Goal: Information Seeking & Learning: Learn about a topic

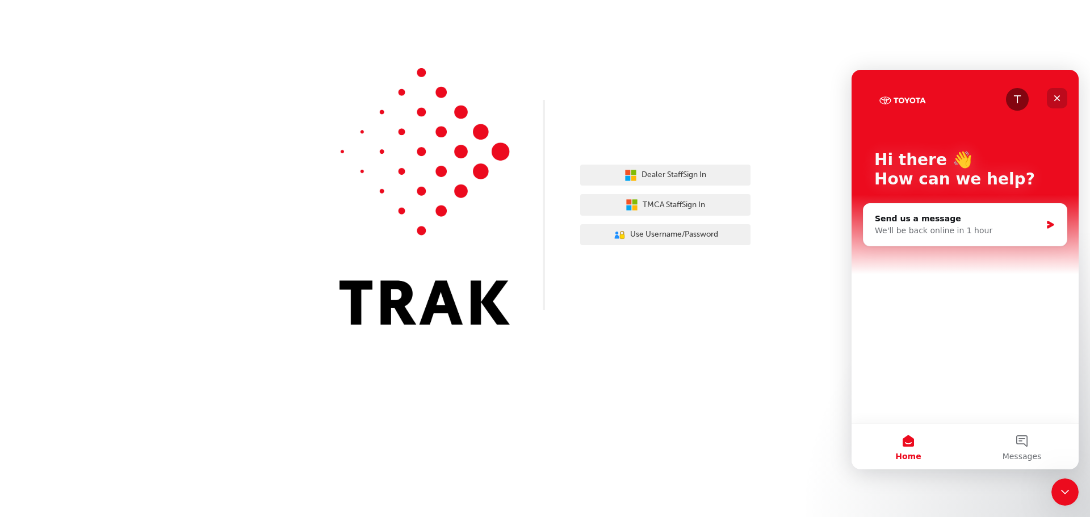
click at [1054, 99] on icon "Close" at bounding box center [1057, 98] width 9 height 9
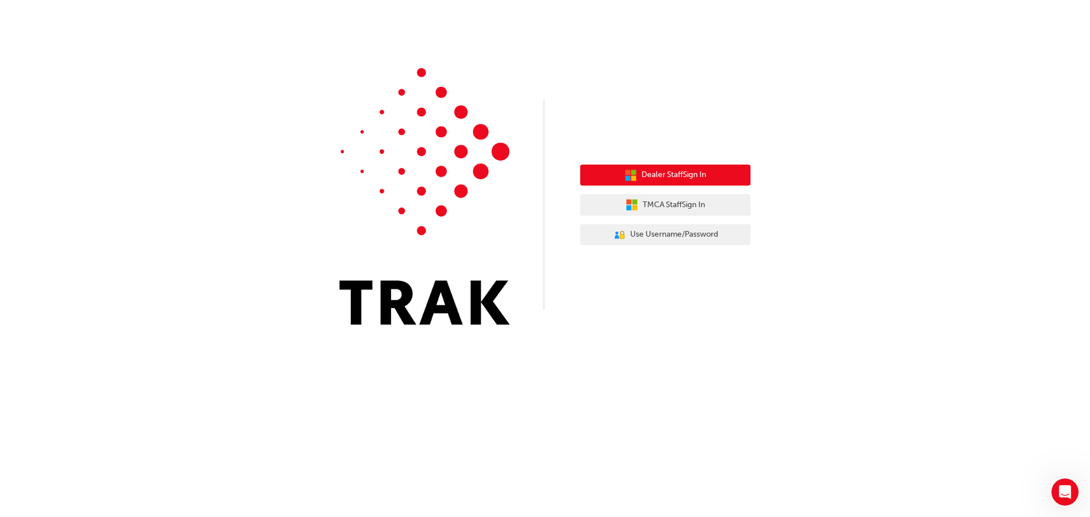
click at [671, 177] on span "Dealer Staff Sign In" at bounding box center [674, 175] width 65 height 13
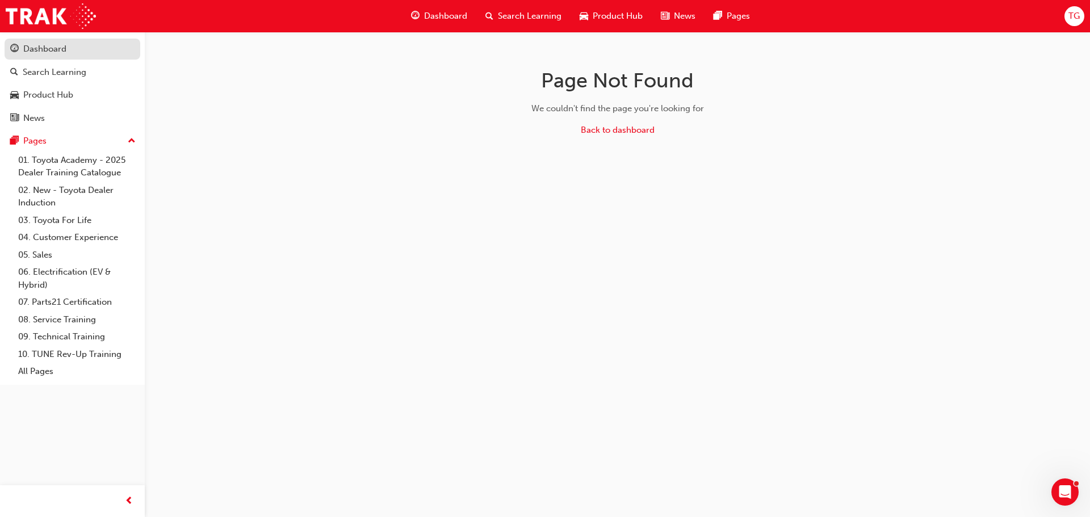
click at [47, 55] on div "Dashboard" at bounding box center [44, 49] width 43 height 13
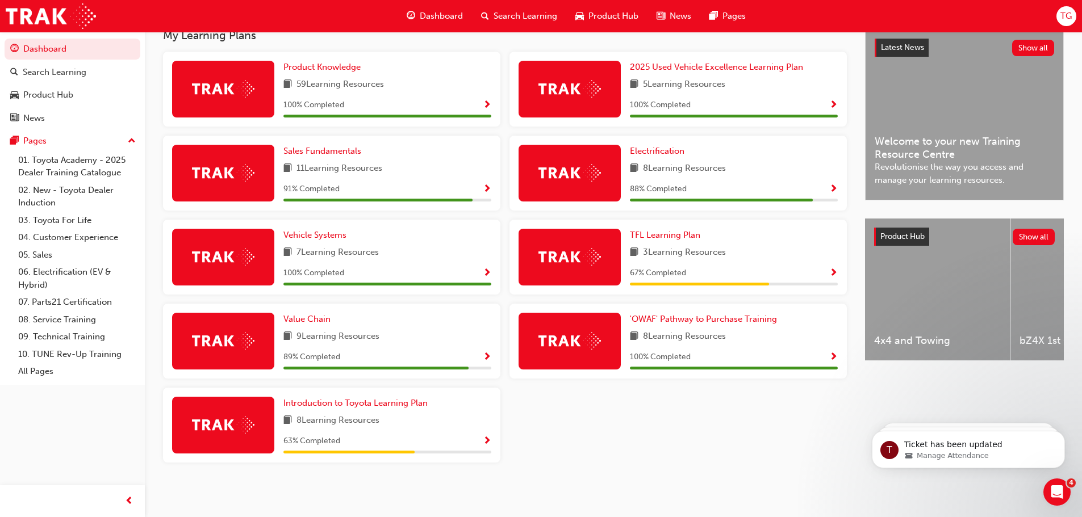
scroll to position [266, 0]
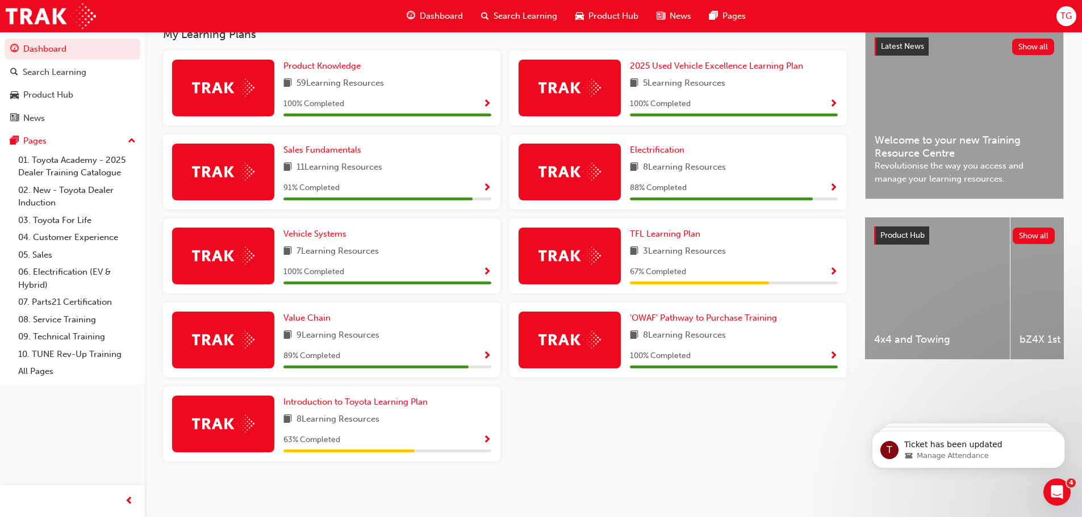
click at [834, 186] on span "Show Progress" at bounding box center [833, 188] width 9 height 10
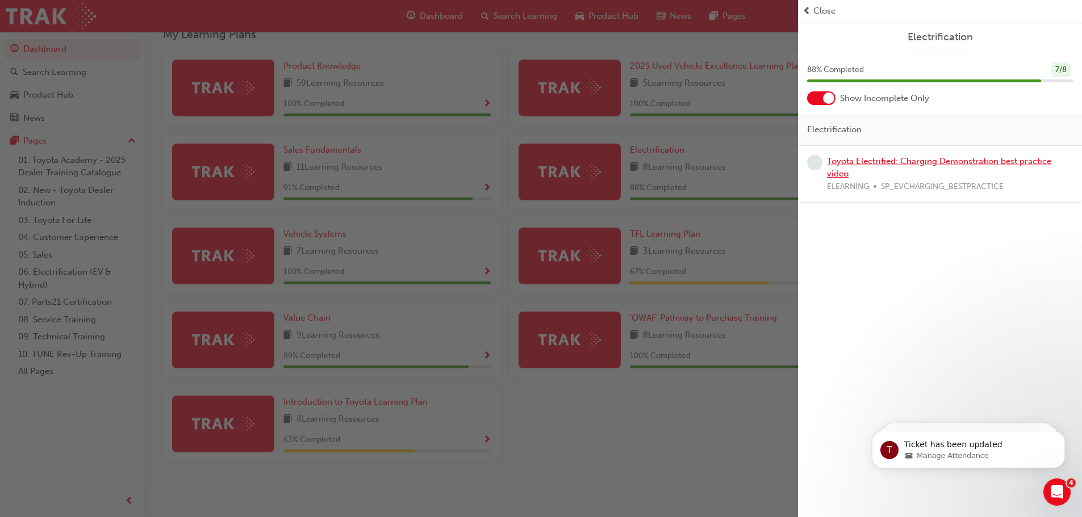
click at [842, 164] on link "Toyota Electrified: Charging Demonstration best practice video" at bounding box center [939, 167] width 224 height 23
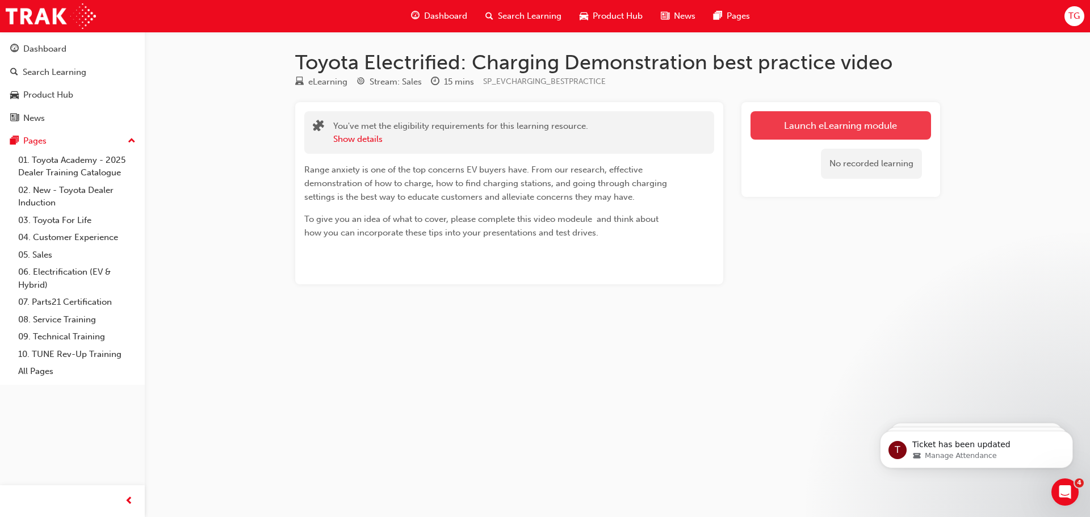
click at [802, 124] on link "Launch eLearning module" at bounding box center [841, 125] width 181 height 28
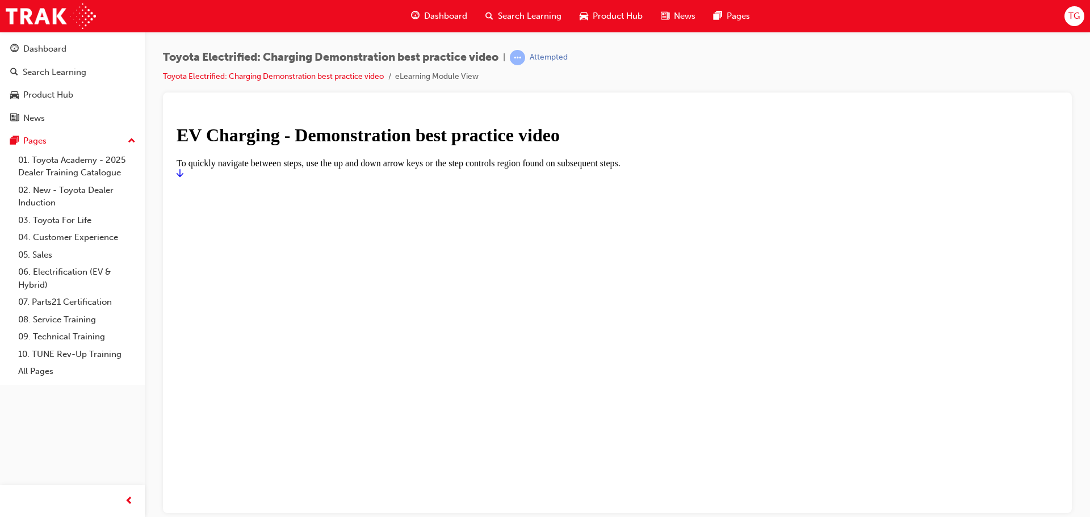
click at [183, 177] on icon "Start" at bounding box center [180, 172] width 7 height 9
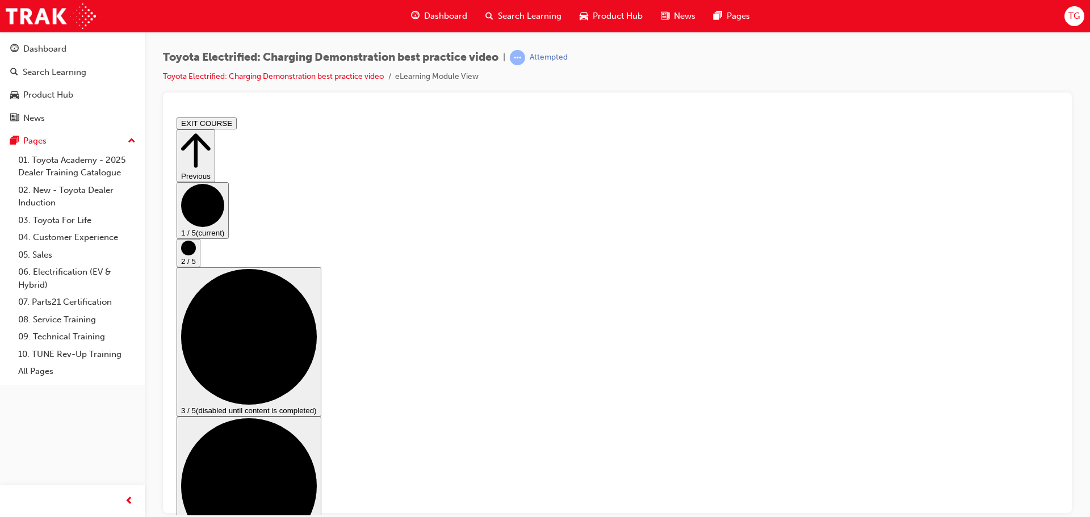
click at [196, 255] on circle "Step controls" at bounding box center [188, 247] width 15 height 15
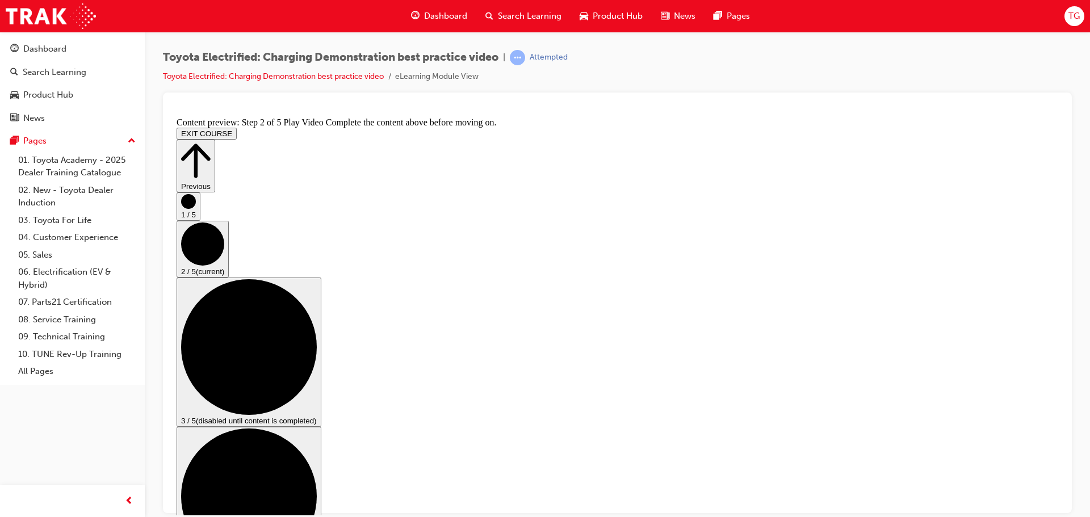
drag, startPoint x: 925, startPoint y: 456, endPoint x: 935, endPoint y: 456, distance: 10.2
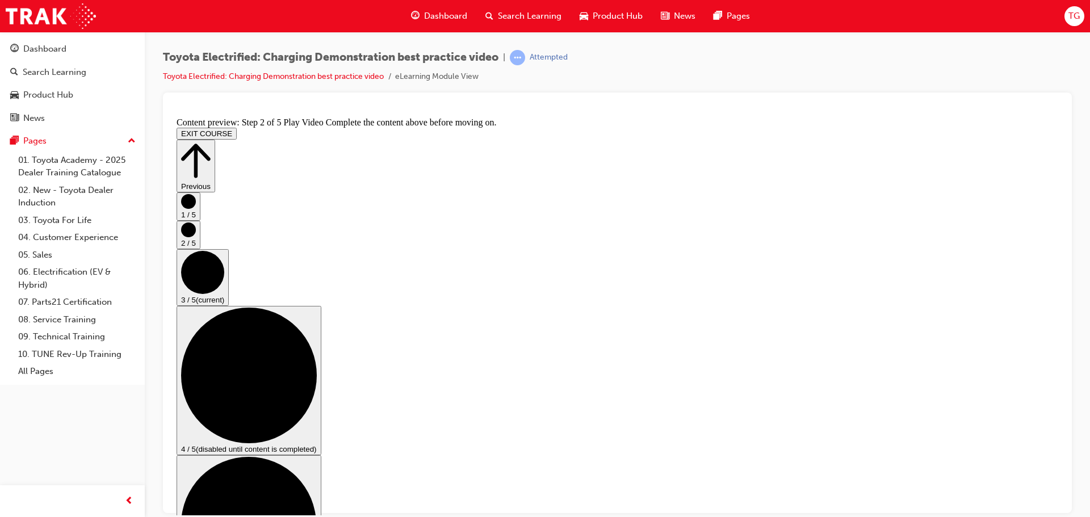
scroll to position [167, 0]
checkbox input "true"
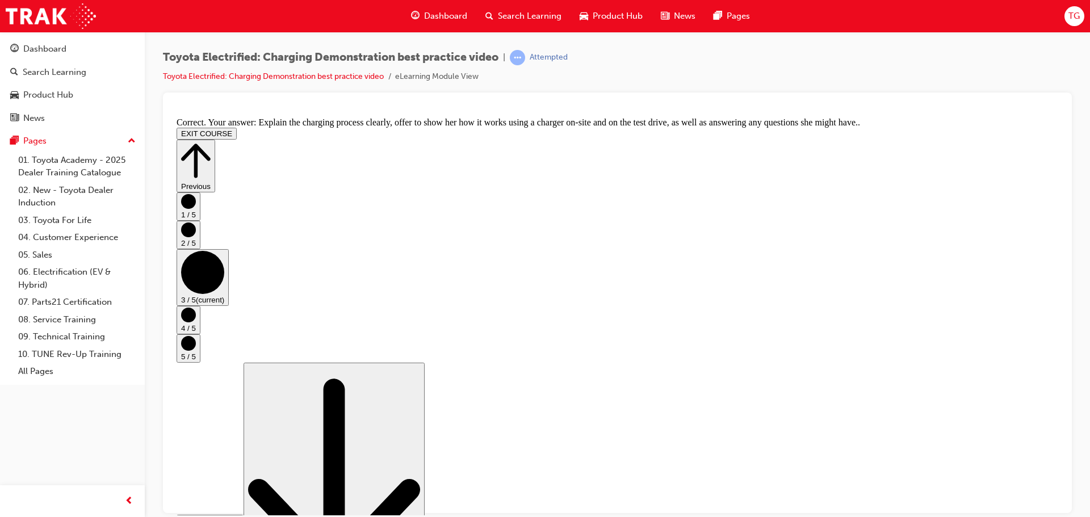
scroll to position [215, 0]
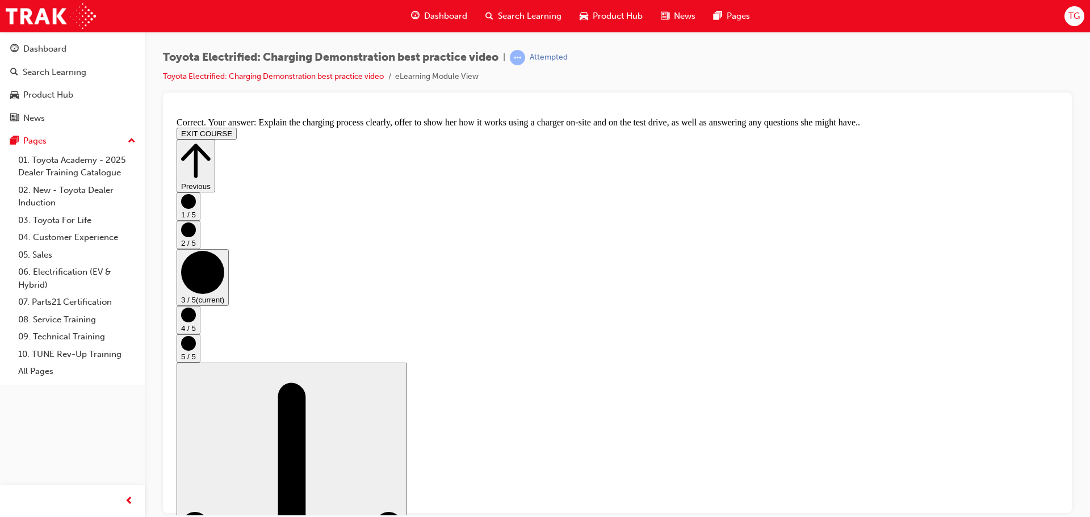
click at [196, 322] on circle "Step controls" at bounding box center [188, 314] width 15 height 15
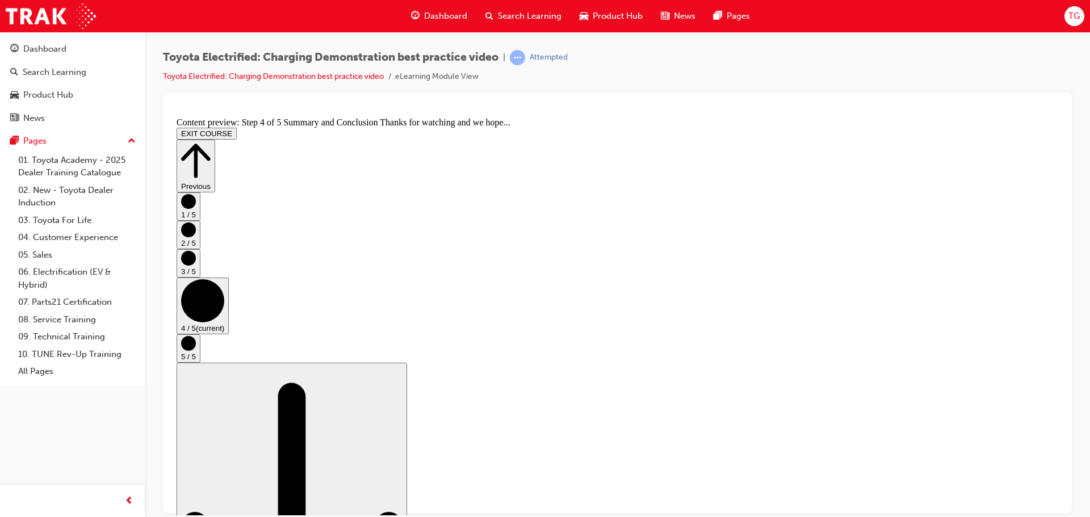
click at [196, 341] on circle "Step controls" at bounding box center [188, 343] width 15 height 15
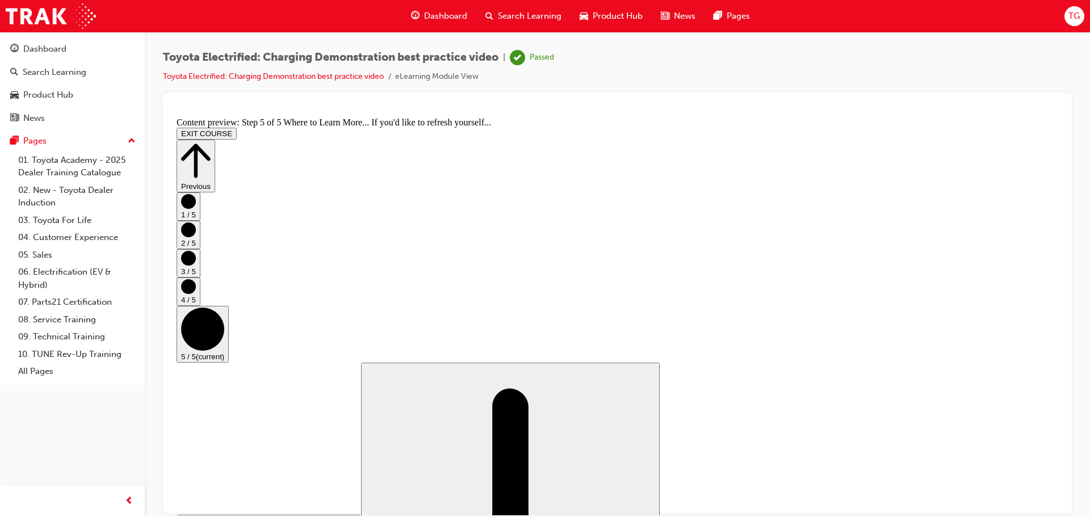
scroll to position [120, 0]
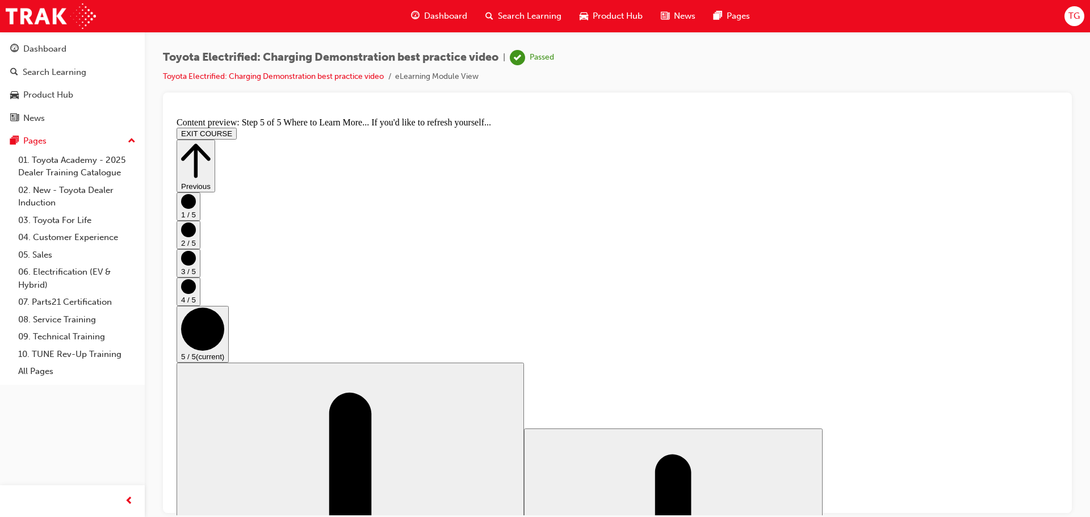
click at [237, 127] on button "EXIT COURSE" at bounding box center [207, 133] width 60 height 12
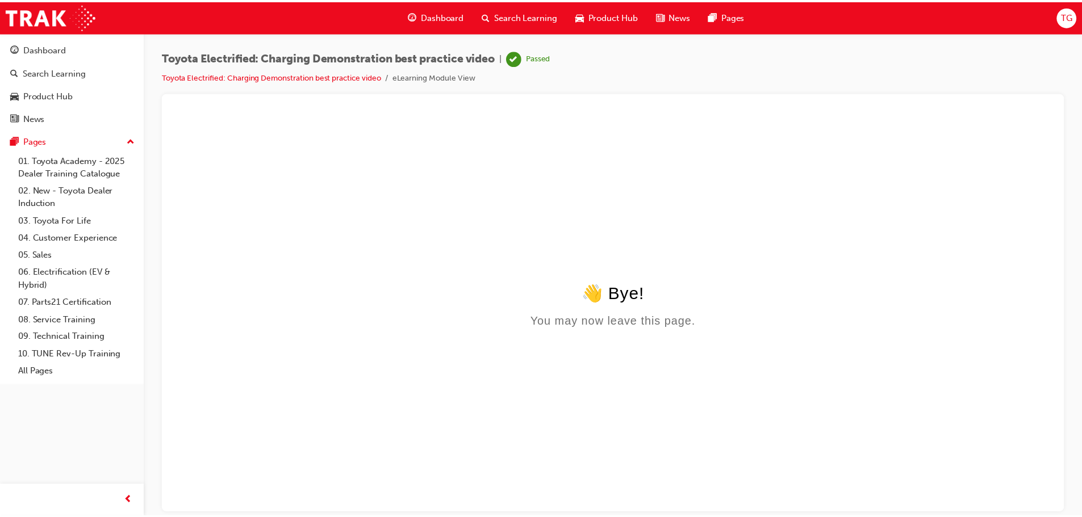
scroll to position [0, 0]
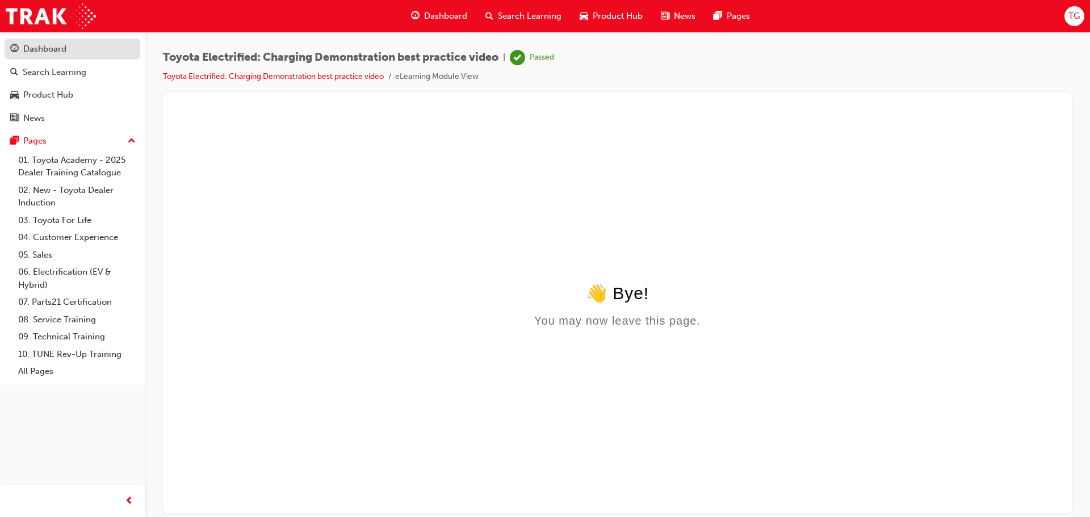
click at [56, 51] on div "Dashboard" at bounding box center [44, 49] width 43 height 13
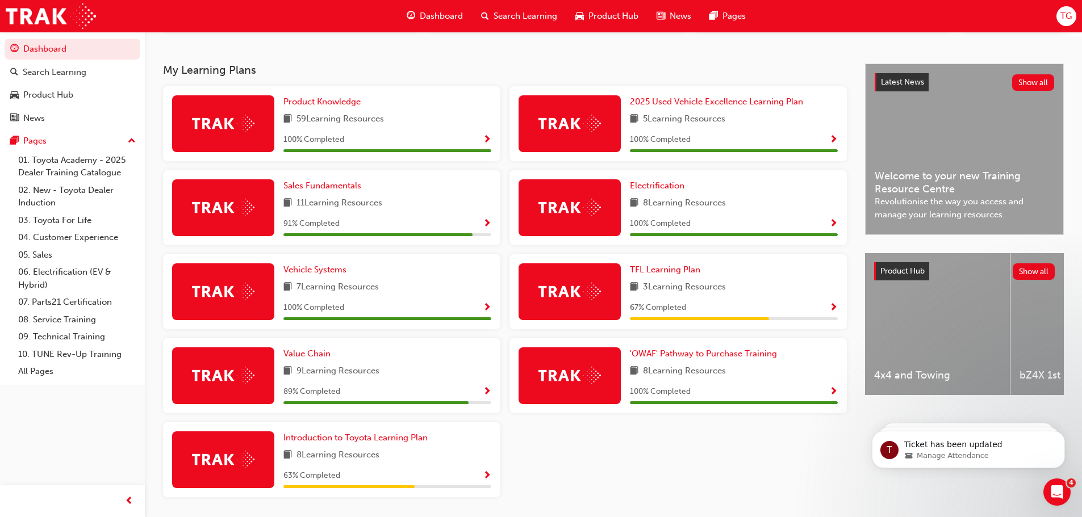
scroll to position [209, 0]
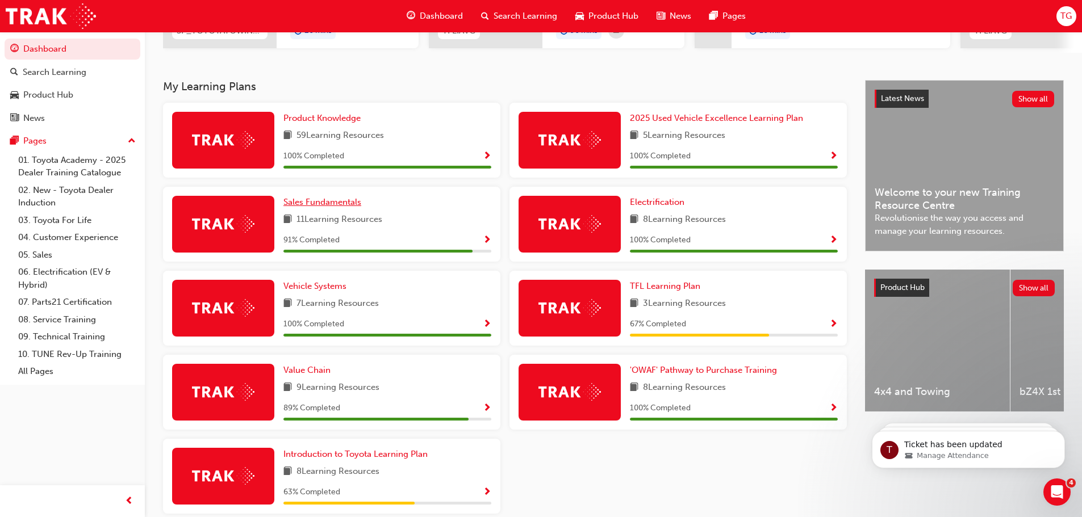
click at [337, 206] on span "Sales Fundamentals" at bounding box center [322, 202] width 78 height 10
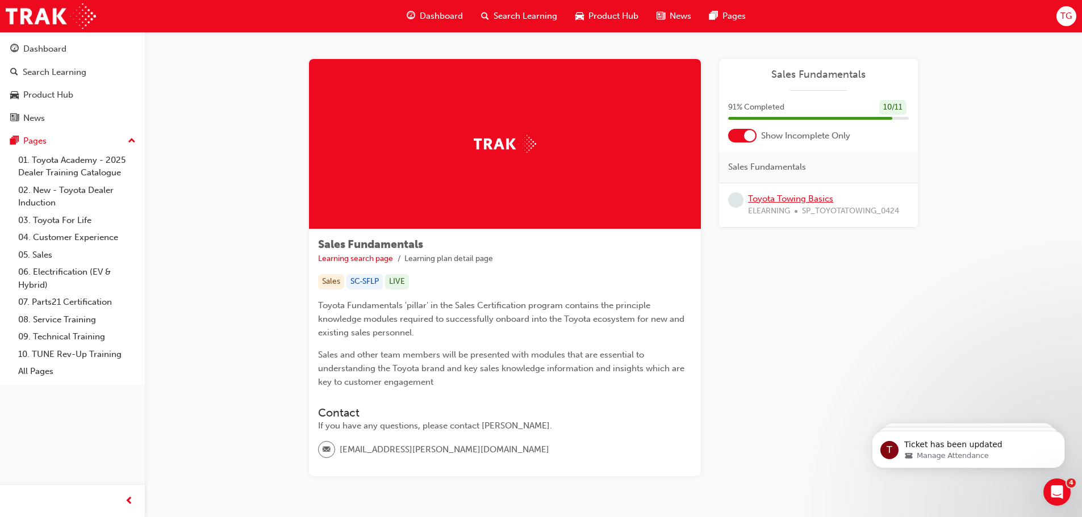
click at [774, 198] on link "Toyota Towing Basics" at bounding box center [790, 199] width 85 height 10
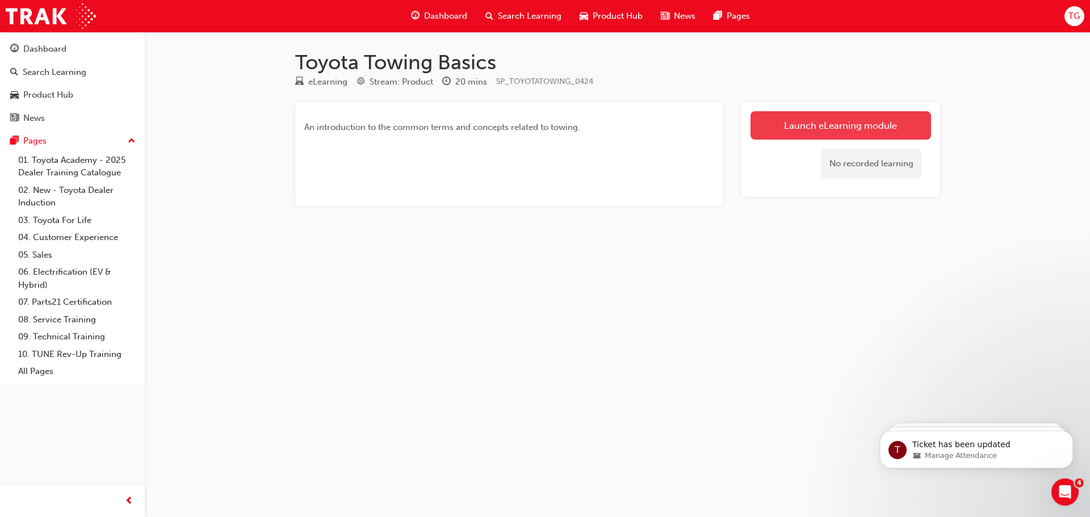
click at [825, 125] on link "Launch eLearning module" at bounding box center [841, 125] width 181 height 28
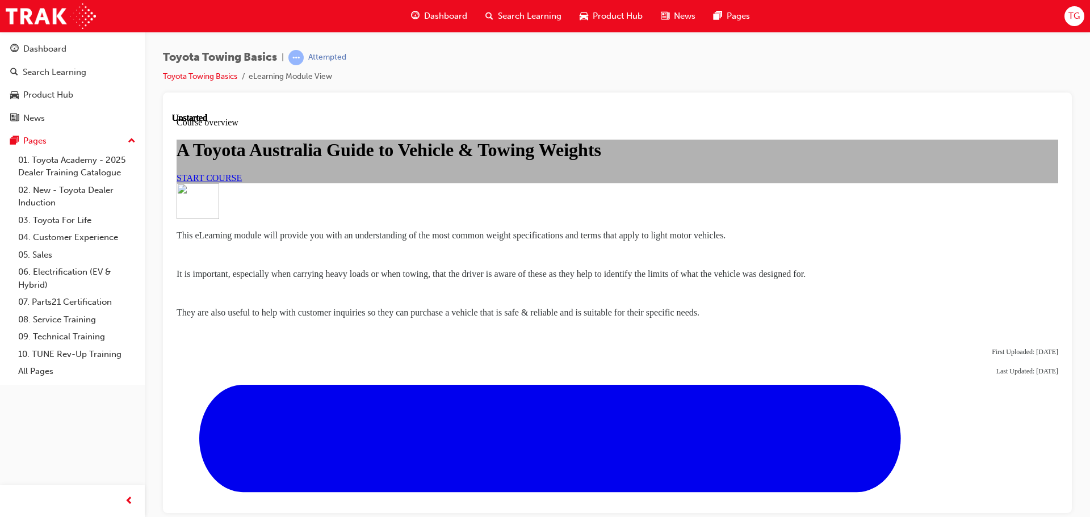
scroll to position [170, 0]
click at [242, 173] on span "START COURSE" at bounding box center [209, 178] width 65 height 10
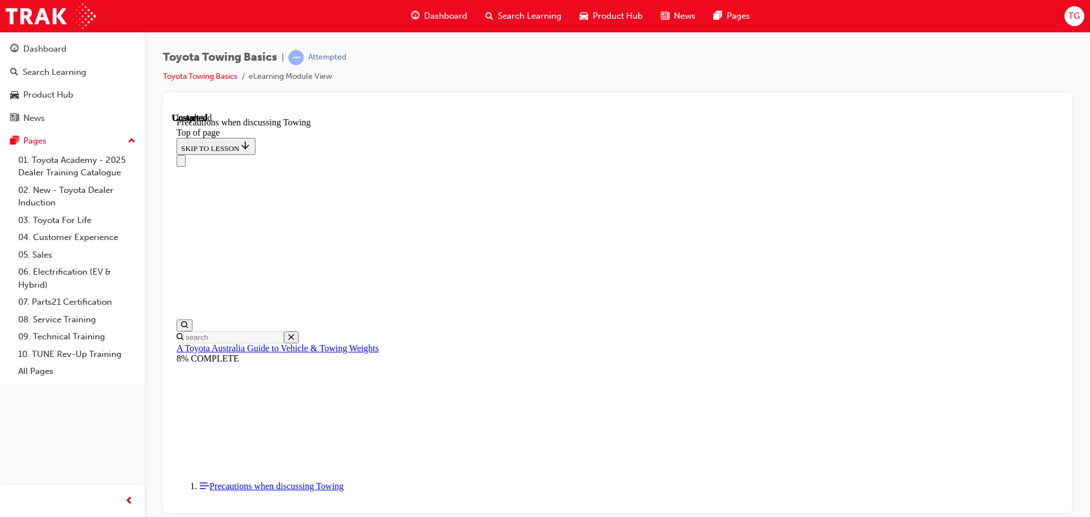
scroll to position [773, 0]
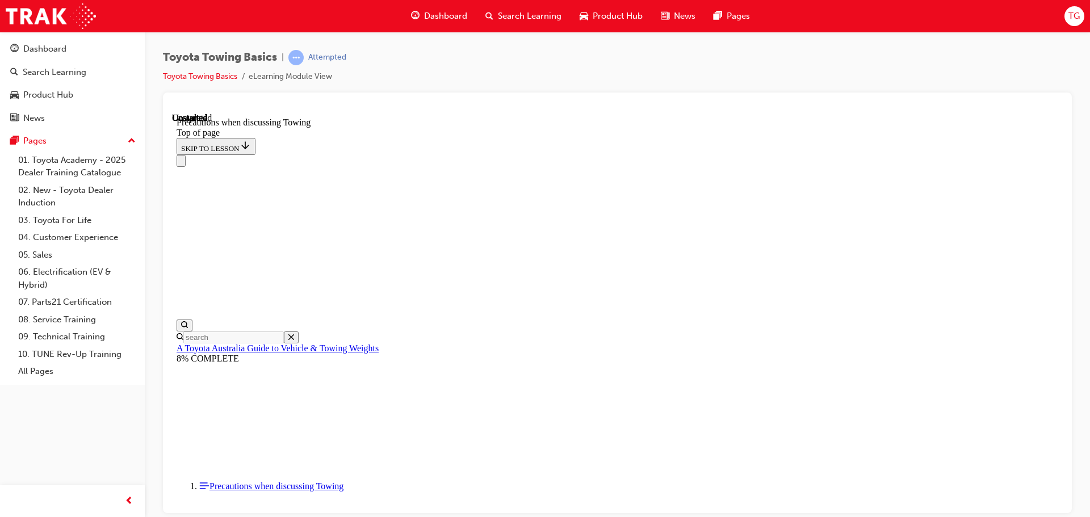
drag, startPoint x: 483, startPoint y: 218, endPoint x: 491, endPoint y: 259, distance: 41.6
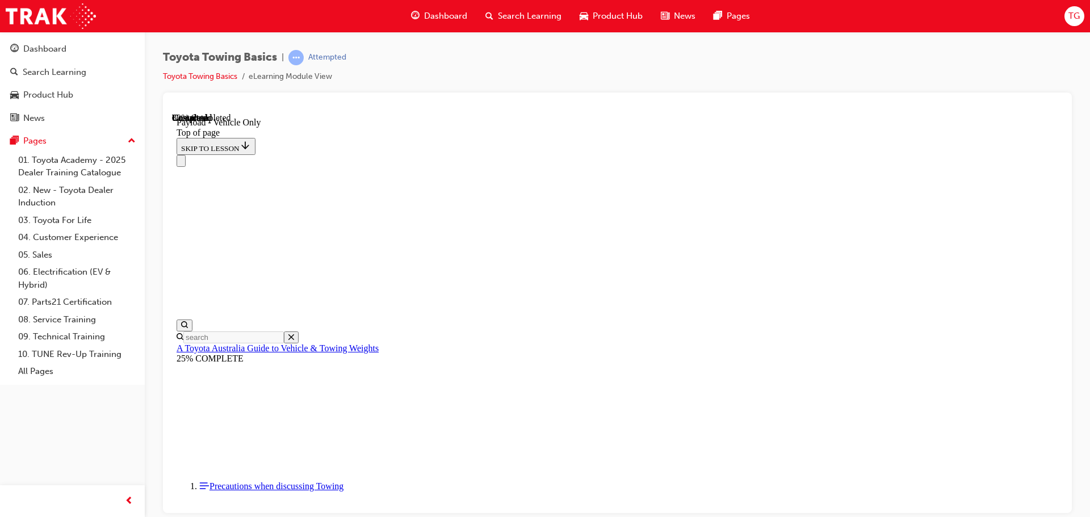
scroll to position [1560, 0]
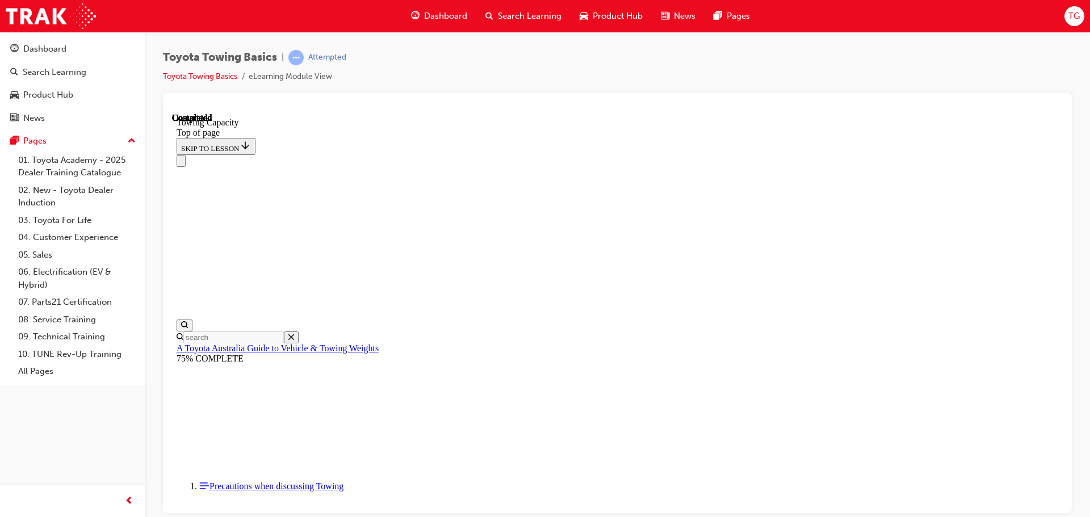
drag, startPoint x: 309, startPoint y: 12104, endPoint x: 324, endPoint y: 12121, distance: 22.1
drag, startPoint x: 340, startPoint y: 12095, endPoint x: 370, endPoint y: 12195, distance: 104.4
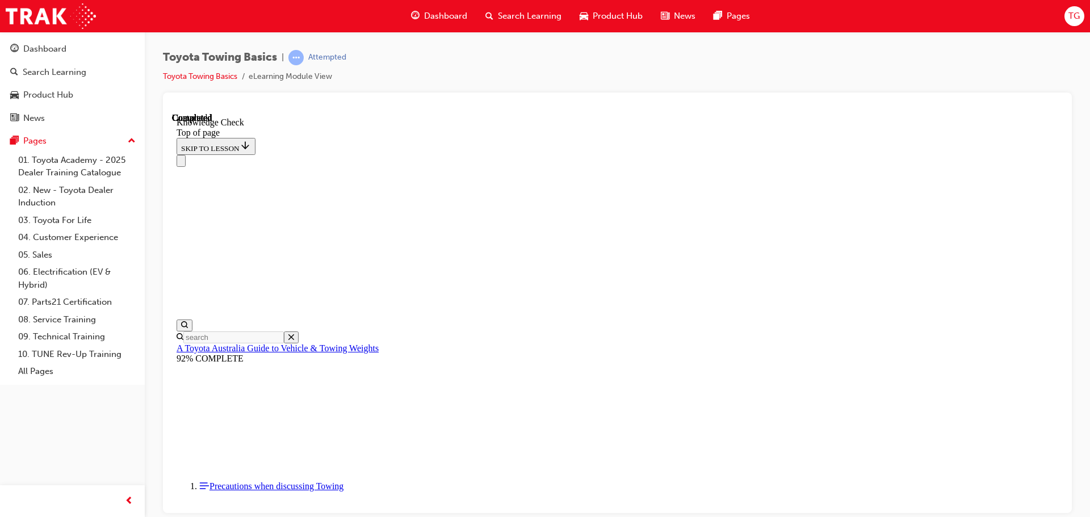
drag, startPoint x: 523, startPoint y: 12050, endPoint x: 552, endPoint y: 12103, distance: 60.2
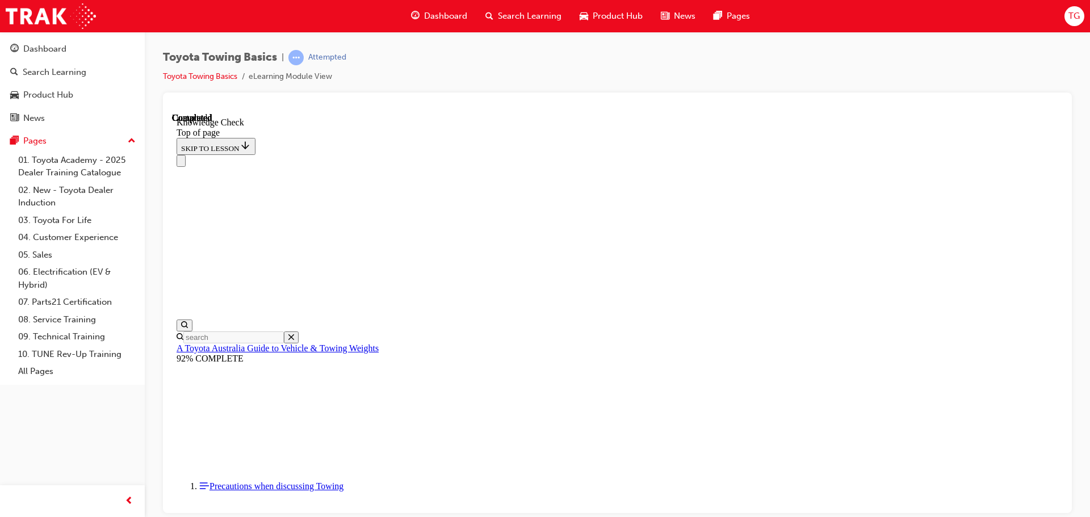
drag, startPoint x: 382, startPoint y: 12326, endPoint x: 418, endPoint y: 12261, distance: 74.7
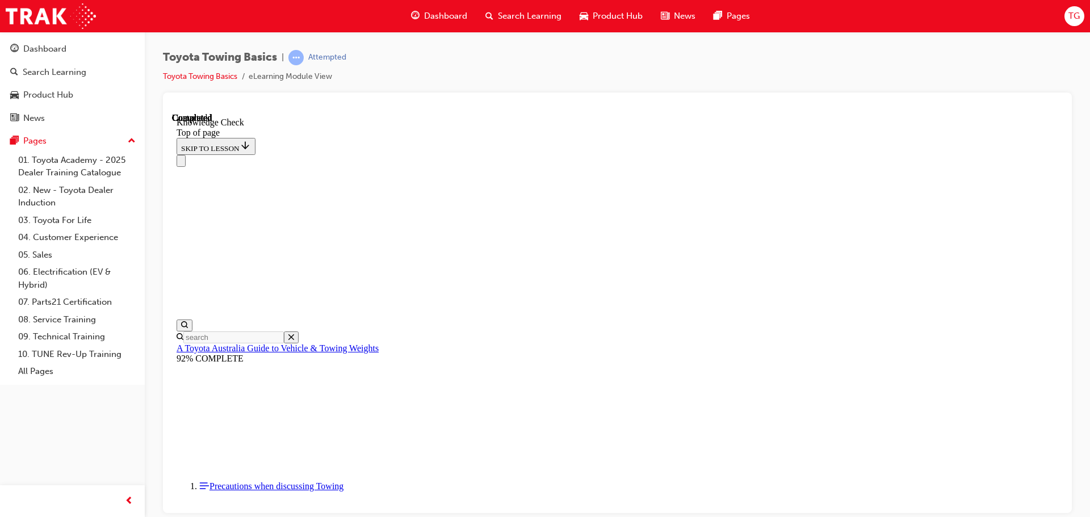
drag, startPoint x: 460, startPoint y: 12063, endPoint x: 470, endPoint y: 12092, distance: 30.7
drag, startPoint x: 472, startPoint y: 12070, endPoint x: 337, endPoint y: 12086, distance: 136.1
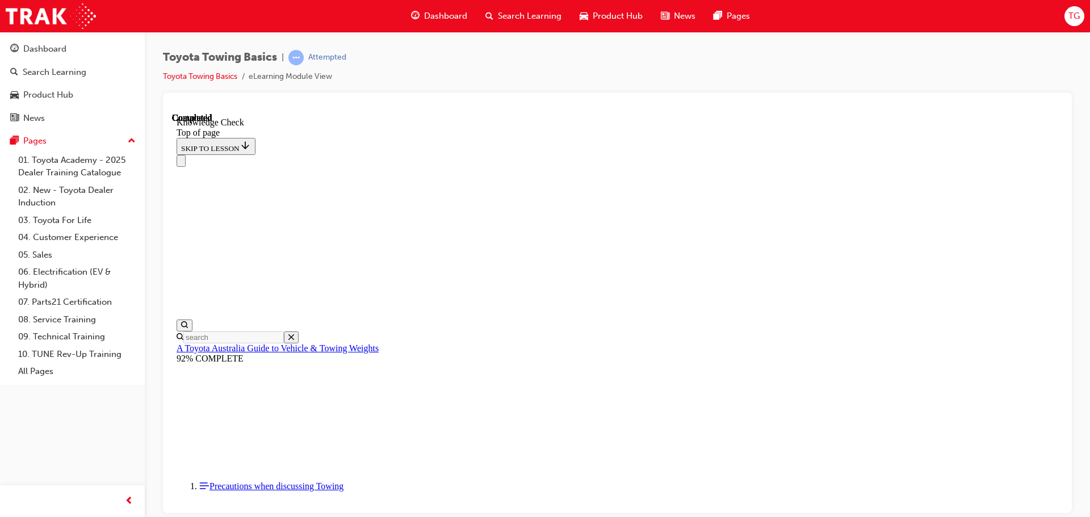
click at [745, 154] on div "Navigation menu" at bounding box center [618, 160] width 882 height 12
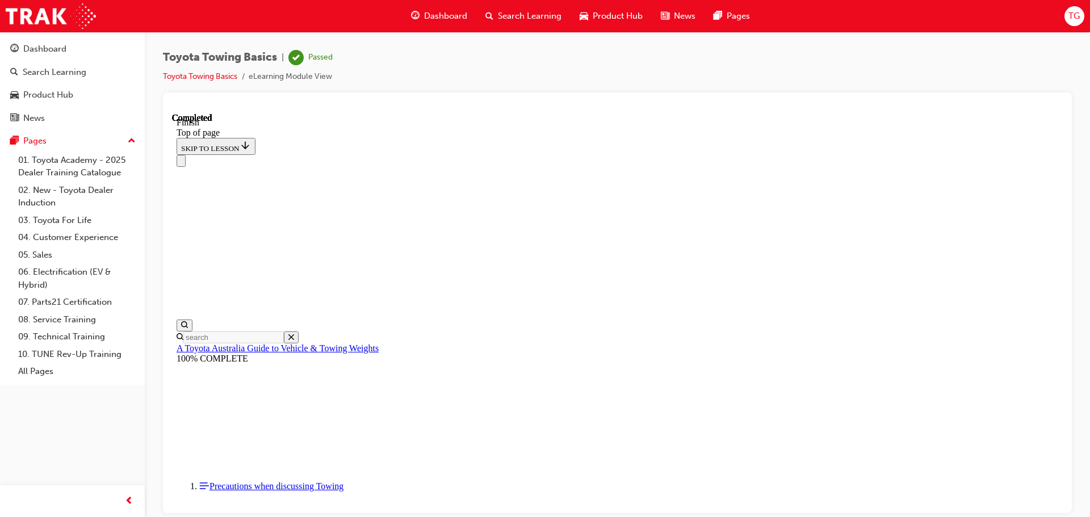
scroll to position [206, 0]
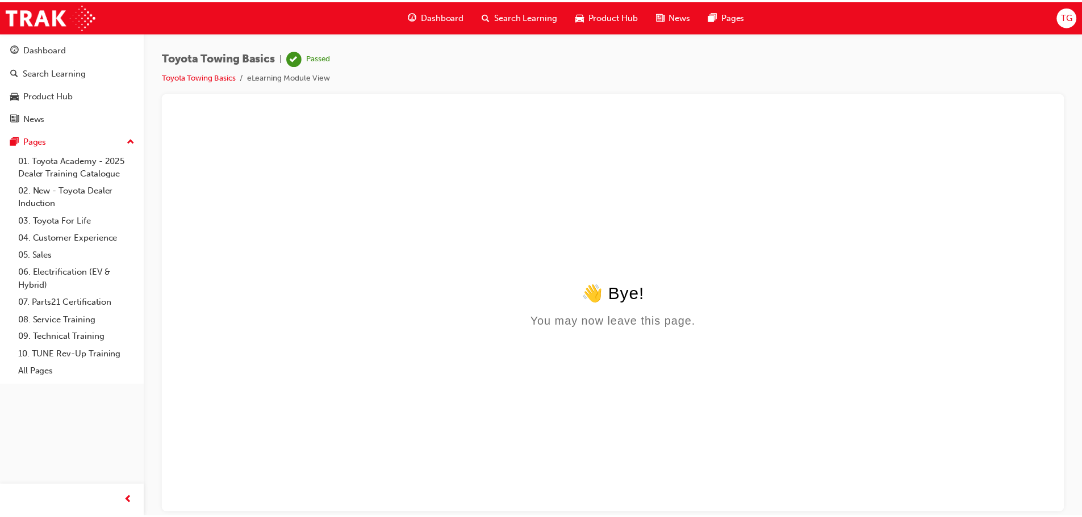
scroll to position [0, 0]
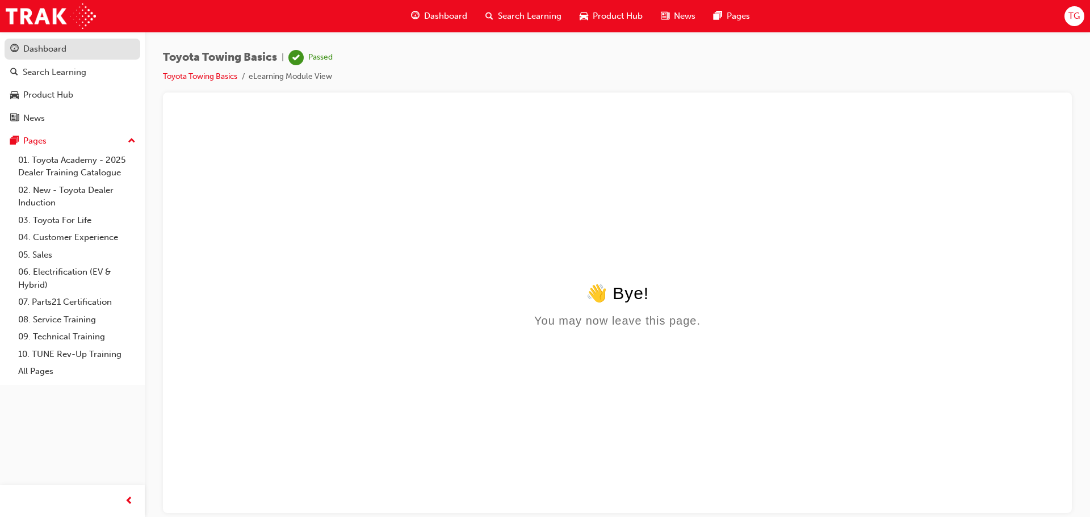
click at [60, 51] on div "Dashboard" at bounding box center [44, 49] width 43 height 13
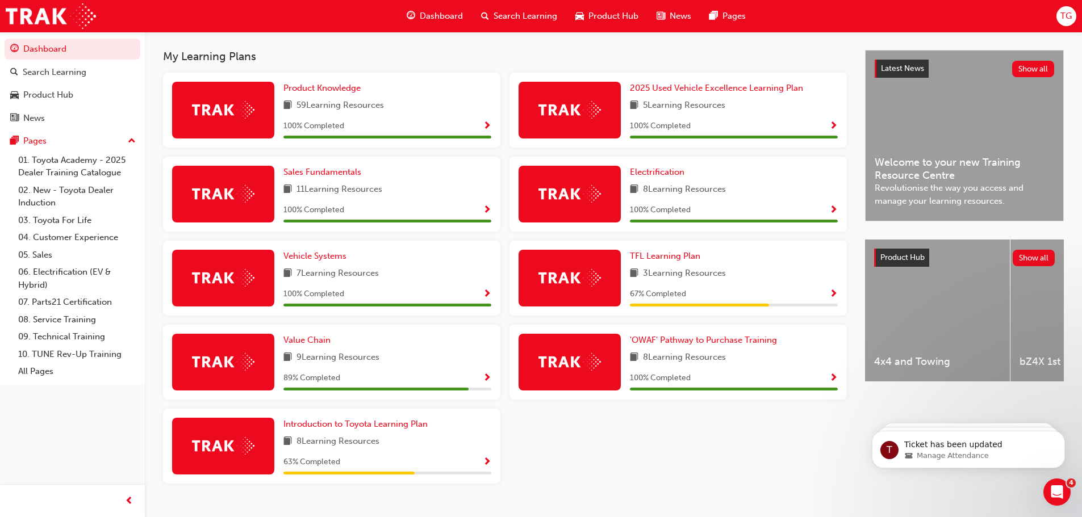
scroll to position [266, 0]
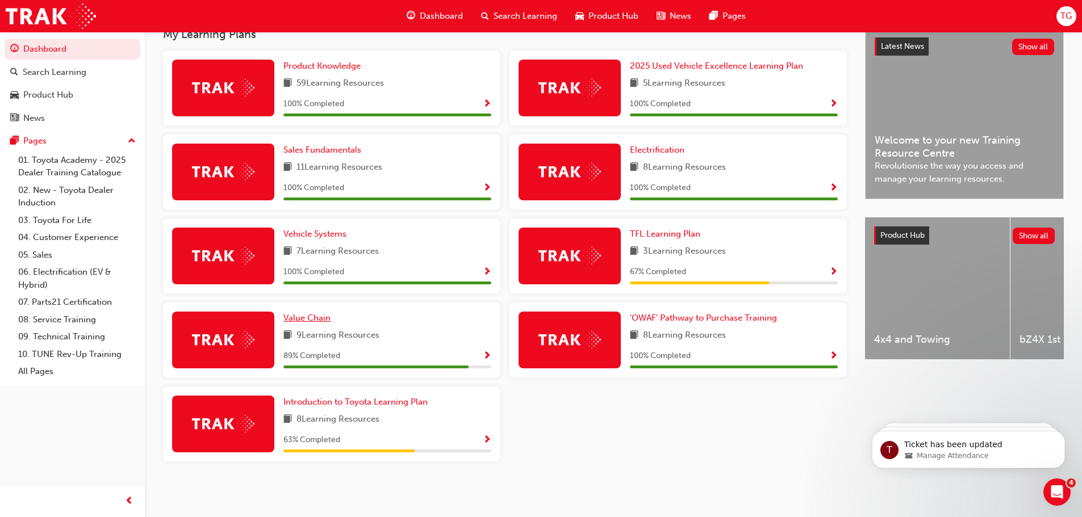
click at [308, 319] on span "Value Chain" at bounding box center [306, 318] width 47 height 10
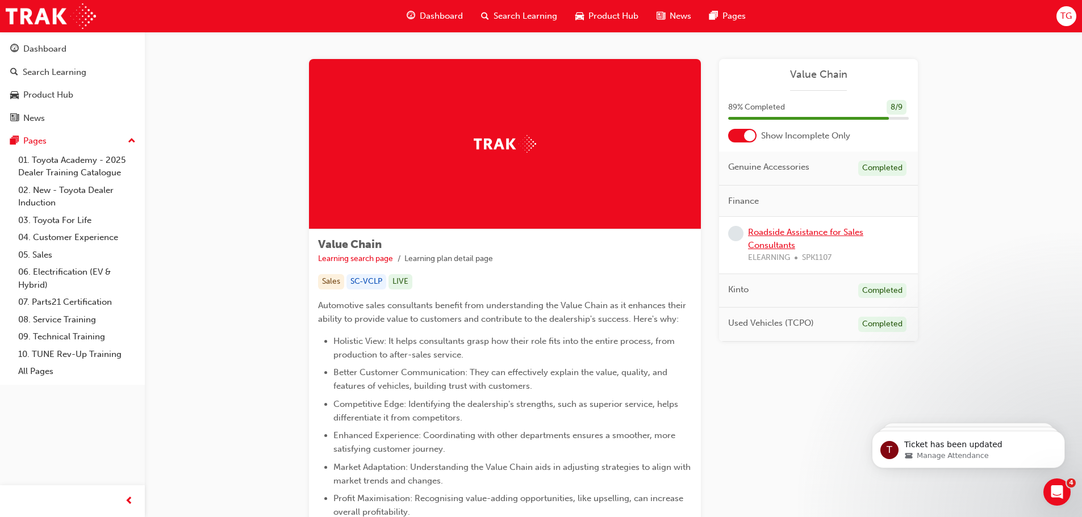
click at [773, 233] on link "Roadside Assistance for Sales Consultants" at bounding box center [805, 238] width 115 height 23
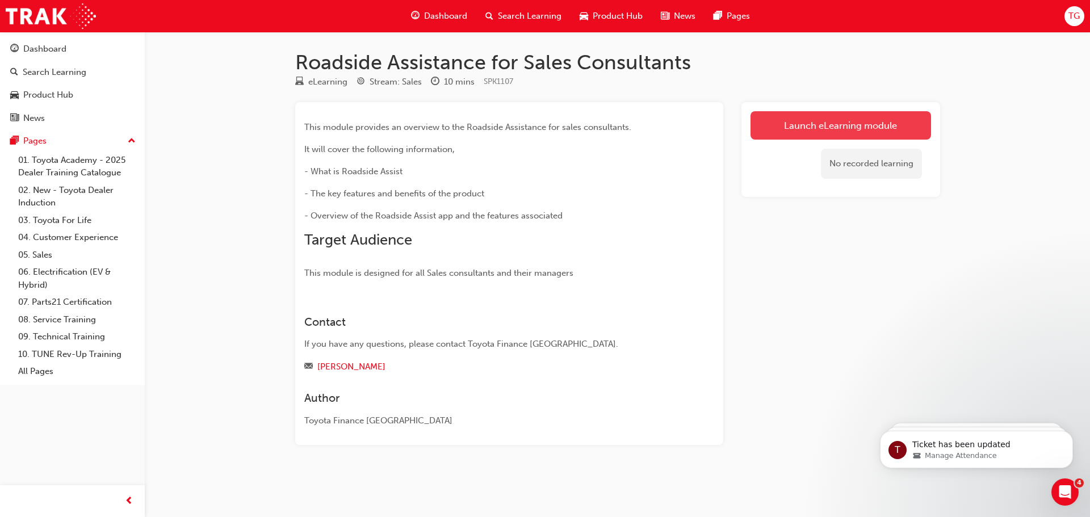
click at [830, 119] on link "Launch eLearning module" at bounding box center [841, 125] width 181 height 28
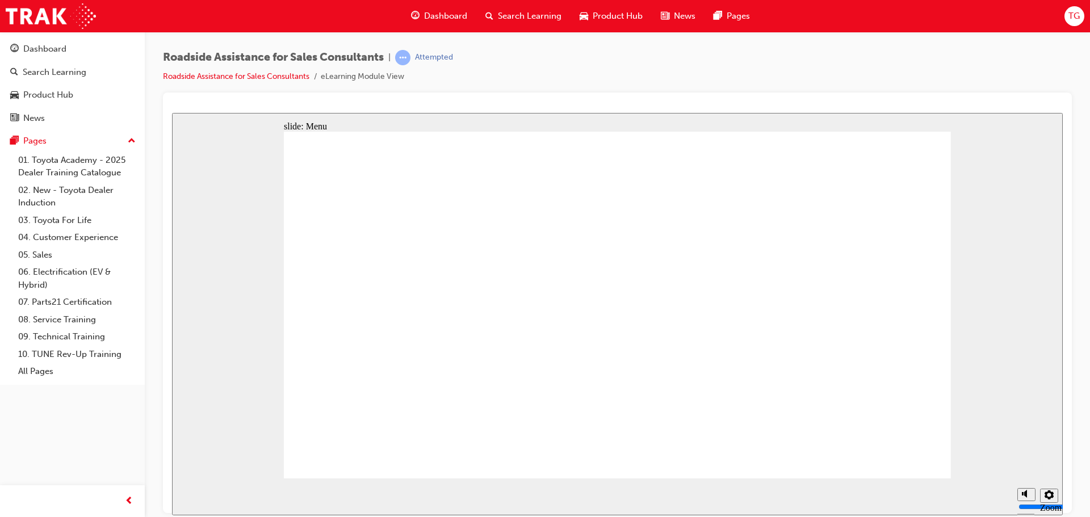
type input "12100"
type input "9"
type input "12900"
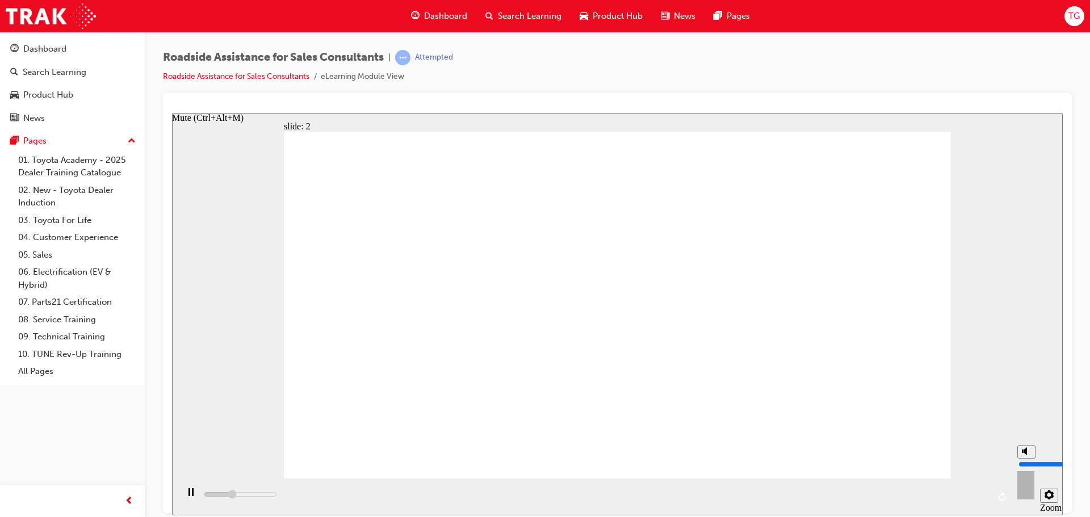
type input "9"
click at [1028, 459] on input "volume" at bounding box center [1055, 463] width 73 height 9
click at [183, 498] on div "pause" at bounding box center [190, 497] width 19 height 19
click at [188, 496] on rect "pause" at bounding box center [189, 492] width 2 height 8
drag, startPoint x: 948, startPoint y: 283, endPoint x: 948, endPoint y: 270, distance: 13.1
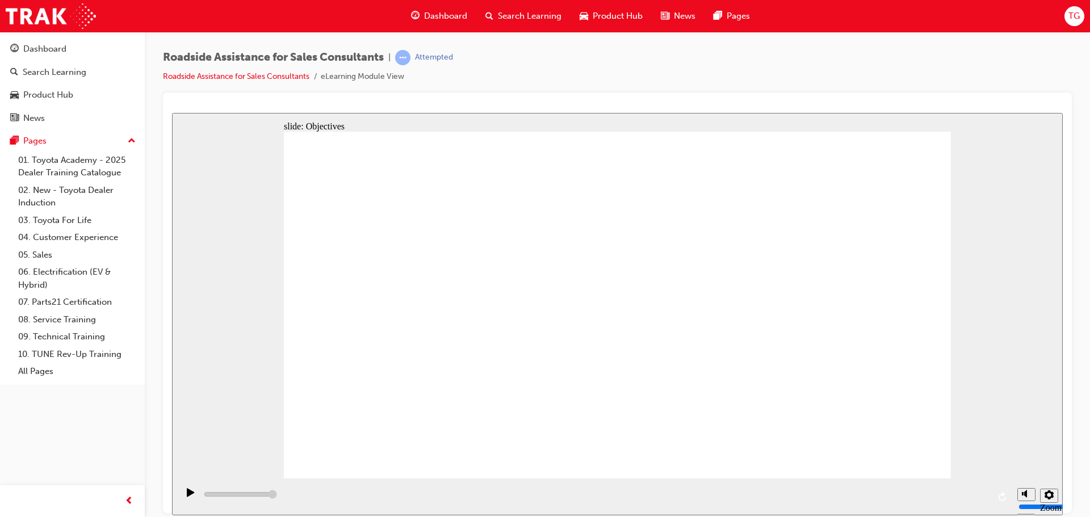
drag, startPoint x: 336, startPoint y: 320, endPoint x: 509, endPoint y: 286, distance: 176.6
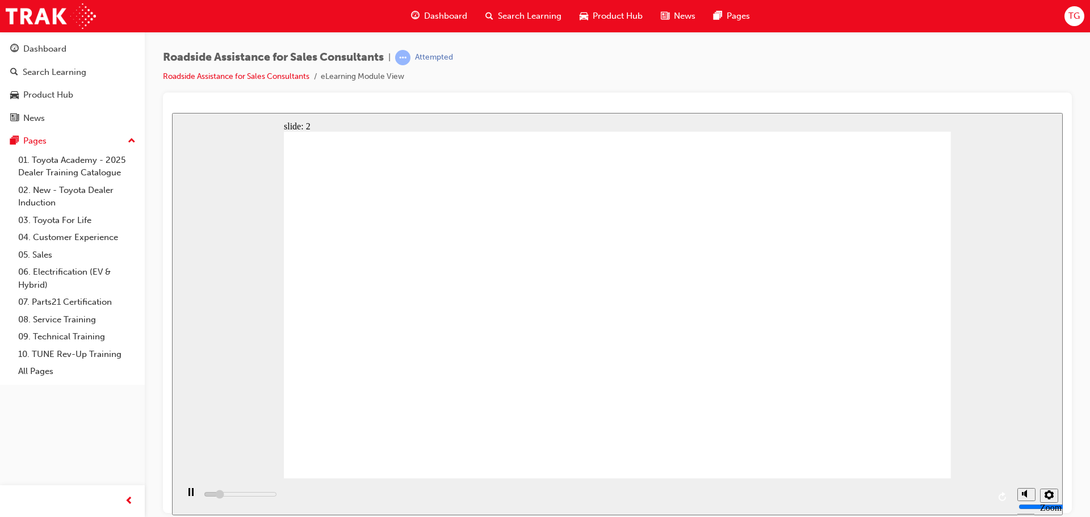
drag, startPoint x: 950, startPoint y: 250, endPoint x: 946, endPoint y: 279, distance: 29.2
click at [951, 321] on div "slide: 2 Next page Page 1 of 1 Previous page Open Menu Help Save and Exit Toyot…" at bounding box center [617, 313] width 891 height 403
drag, startPoint x: 438, startPoint y: 492, endPoint x: 459, endPoint y: 492, distance: 21.0
click at [444, 494] on div "playback controls" at bounding box center [595, 496] width 834 height 37
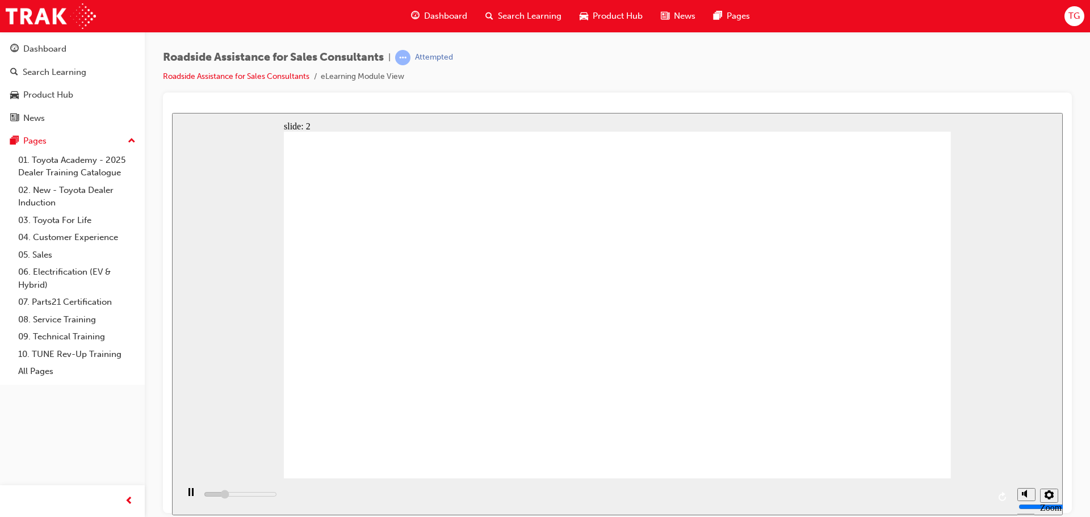
drag, startPoint x: 559, startPoint y: 497, endPoint x: 617, endPoint y: 486, distance: 59.5
click at [576, 491] on div "playback controls" at bounding box center [595, 496] width 834 height 37
drag, startPoint x: 920, startPoint y: 477, endPoint x: 963, endPoint y: 471, distance: 43.0
click at [953, 471] on div "slide: 2 Next page Page 1 of 1 Previous page Open Menu Help Save and Exit Toyot…" at bounding box center [617, 313] width 891 height 403
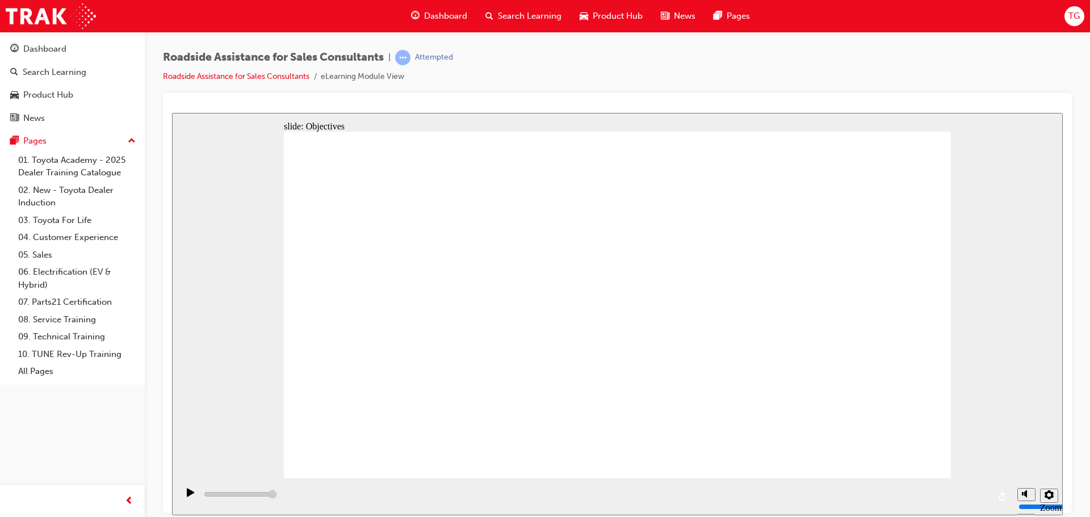
type input "15500"
type input "8"
type input "15600"
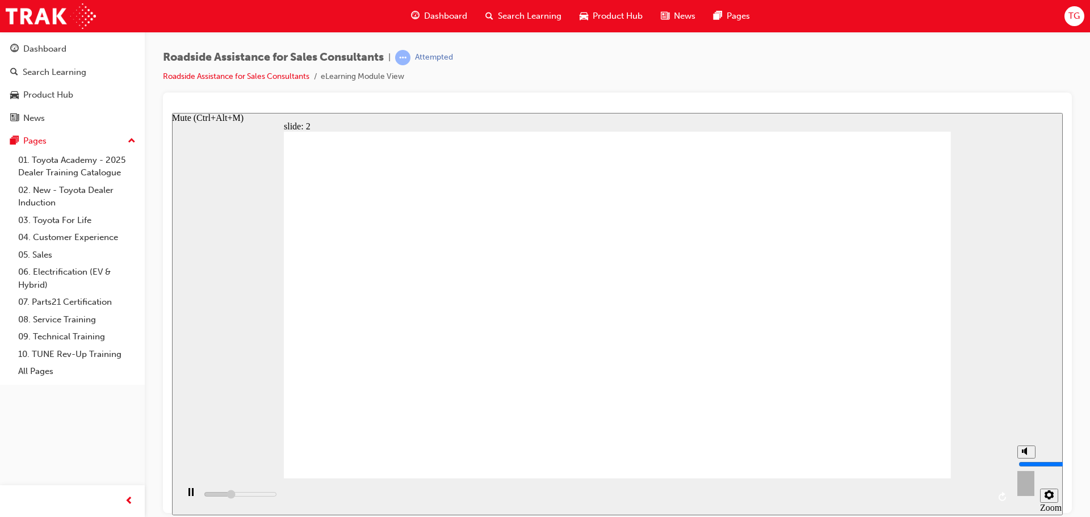
type input "7"
type input "15600"
type input "6"
type input "15700"
type input "5"
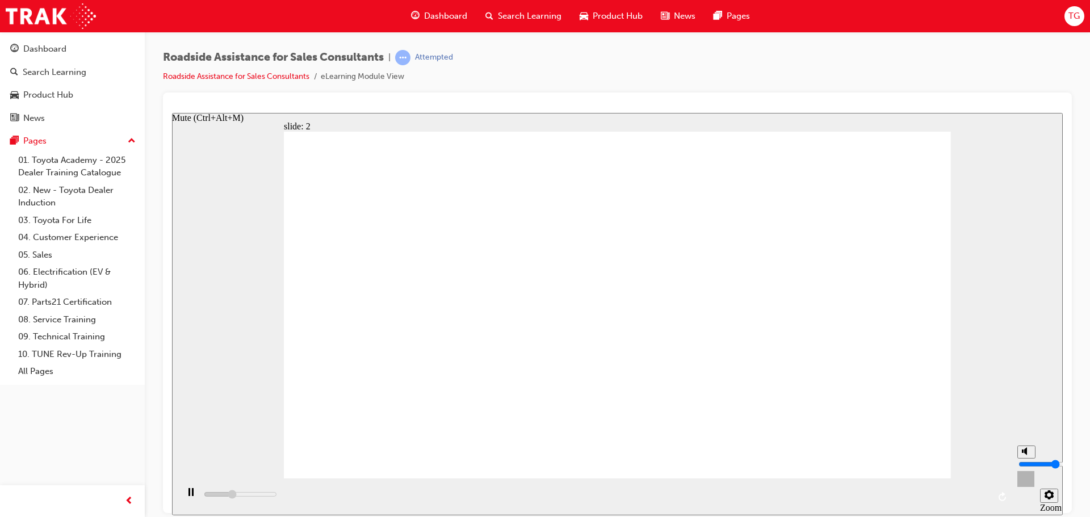
type input "16300"
drag, startPoint x: 1024, startPoint y: 451, endPoint x: 1024, endPoint y: 461, distance: 9.7
type input "5"
click at [1024, 461] on input "volume" at bounding box center [1055, 463] width 73 height 9
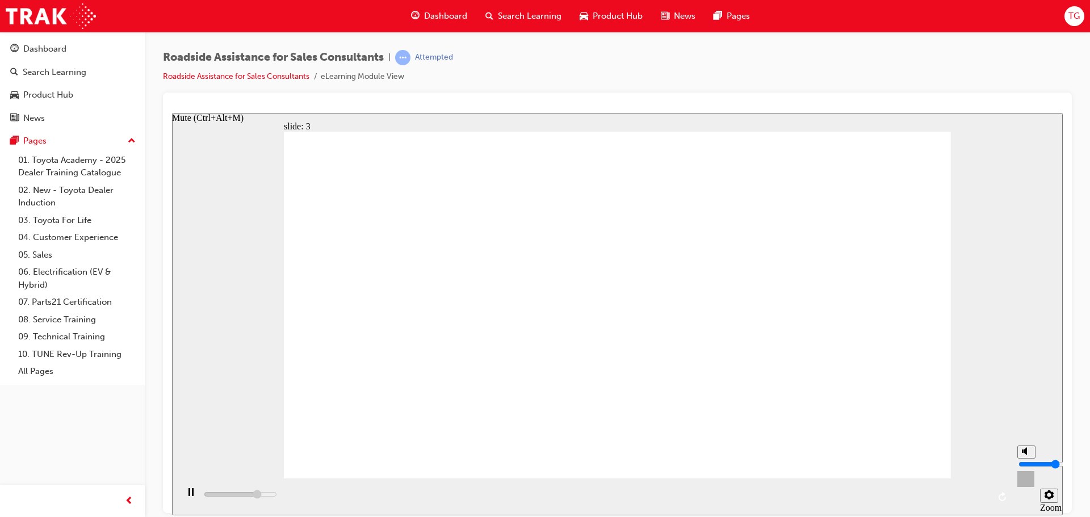
type input "10400"
type input "4"
type input "10500"
type input "3"
type input "11200"
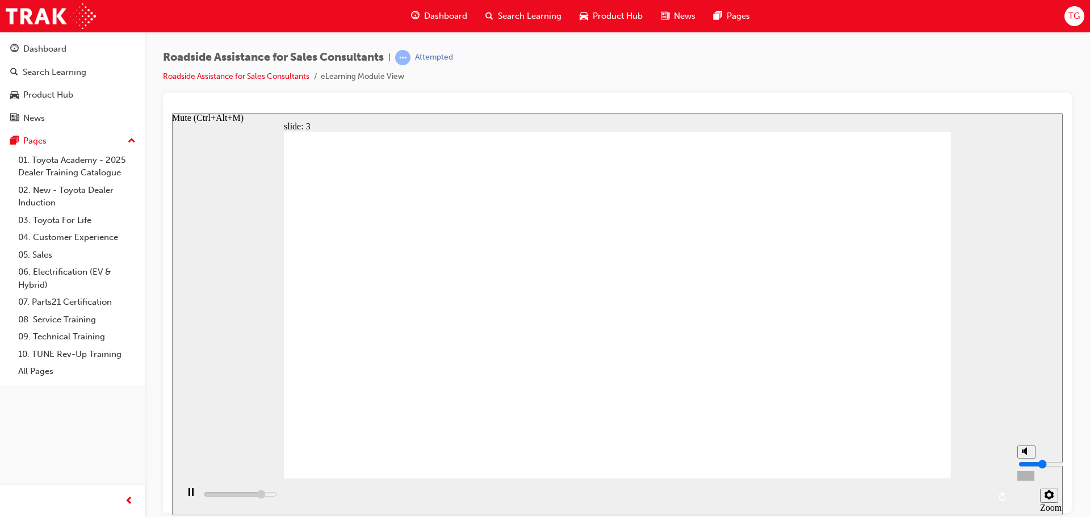
type input "3"
click at [1028, 468] on input "volume" at bounding box center [1055, 463] width 73 height 9
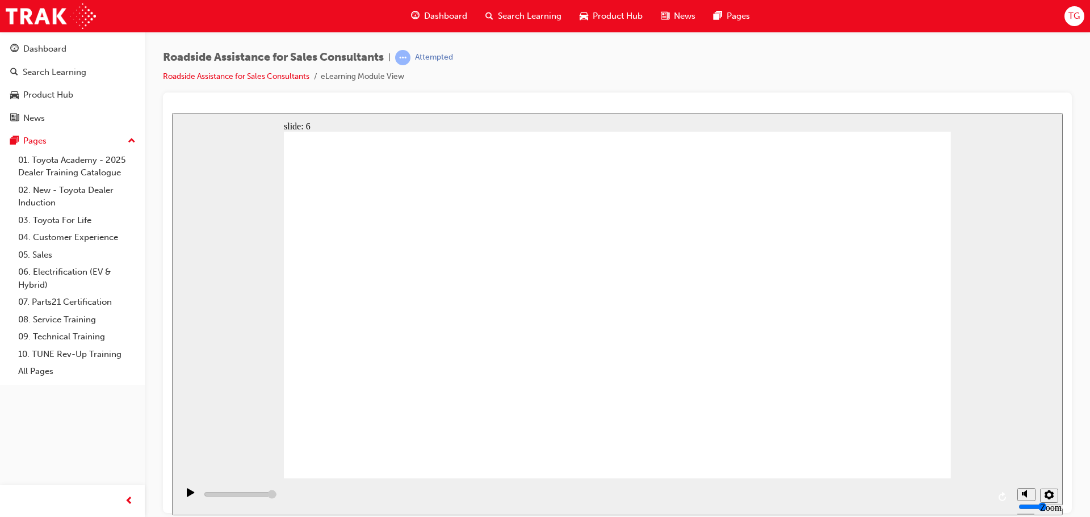
type input "11000"
type input "4"
type input "11100"
type input "5"
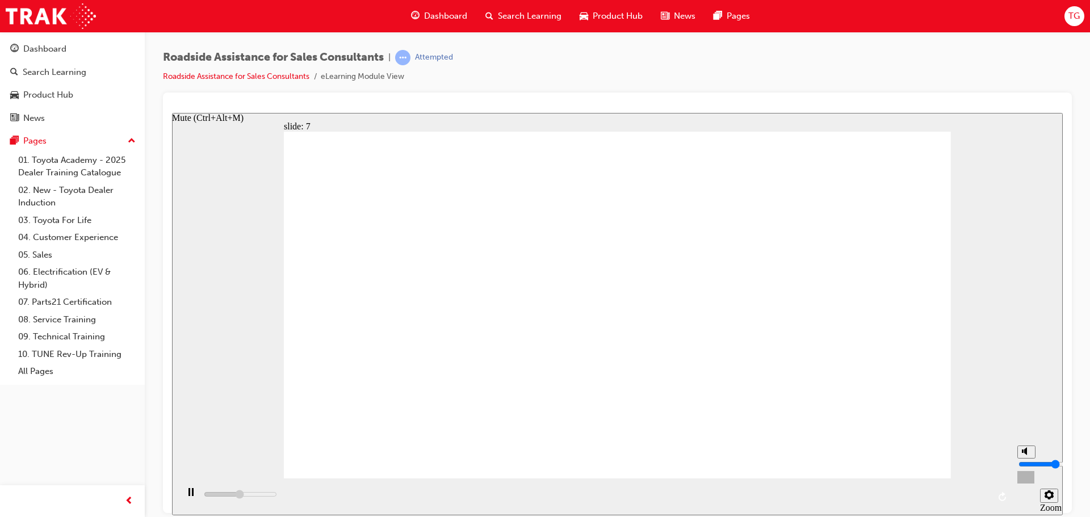
type input "11200"
type input "6"
type input "11400"
type input "7"
type input "11400"
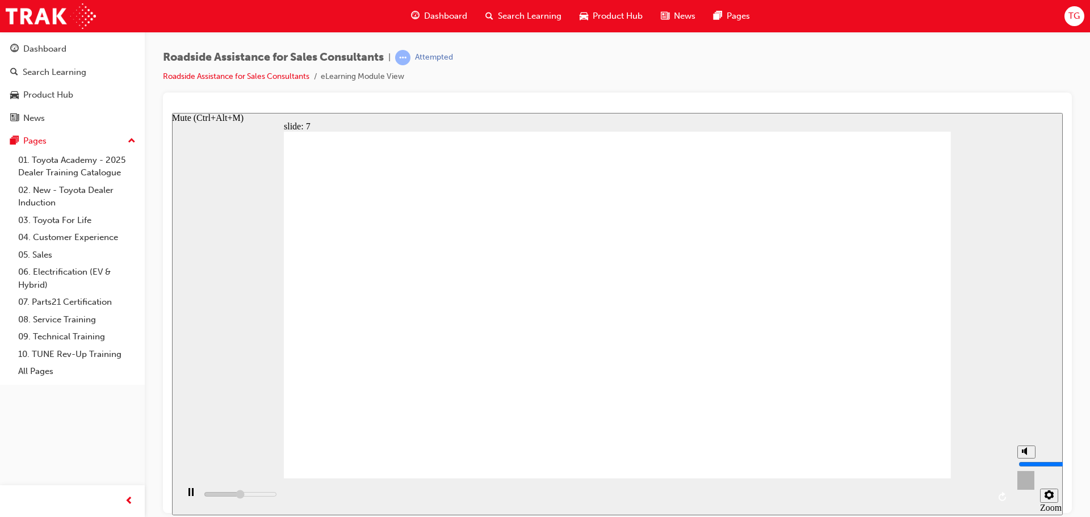
type input "8"
type input "12000"
drag, startPoint x: 1028, startPoint y: 470, endPoint x: 1031, endPoint y: 452, distance: 17.3
type input "8"
click at [1031, 459] on input "volume" at bounding box center [1055, 463] width 73 height 9
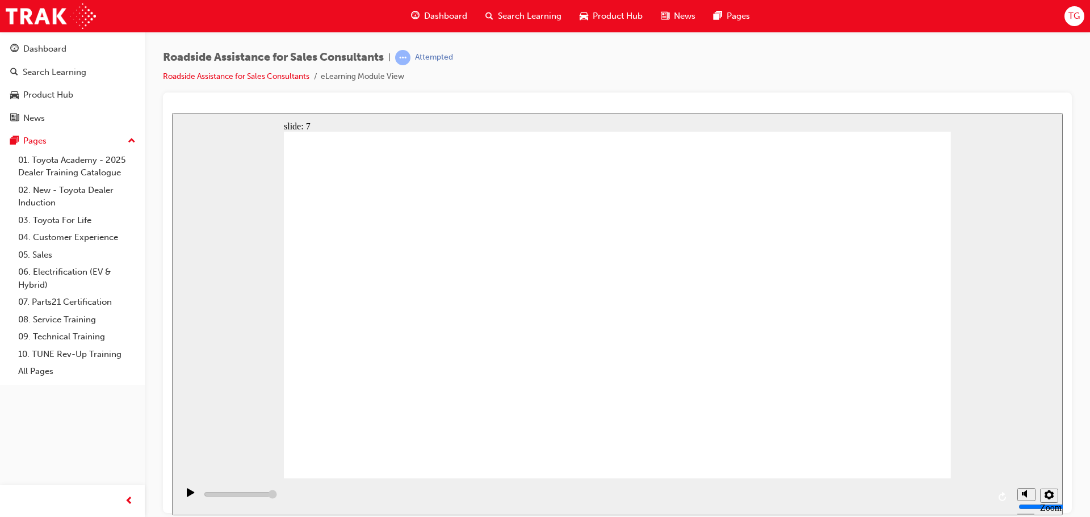
type input "6900"
type input "7"
type input "6900"
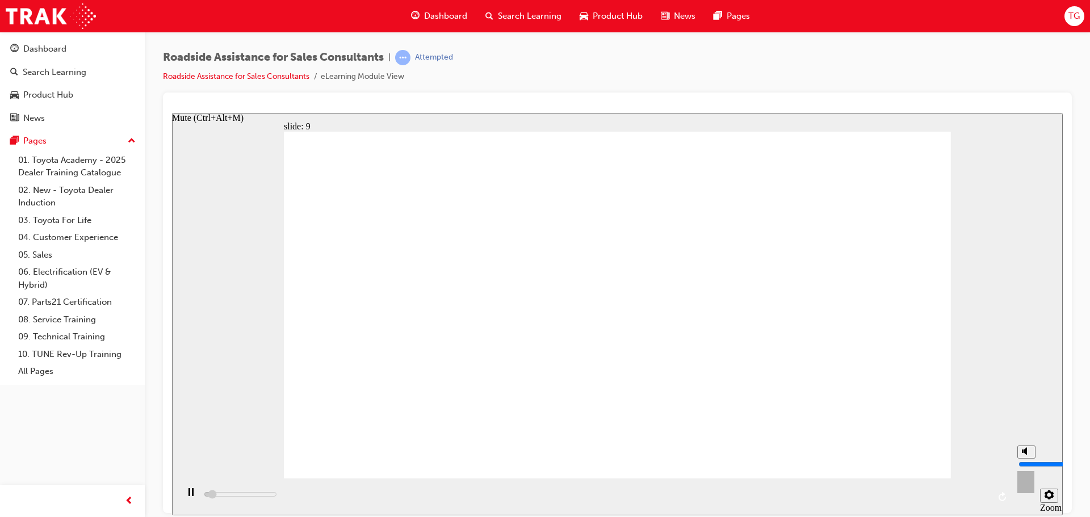
type input "6"
type input "7000"
type input "5"
type input "7400"
type input "4"
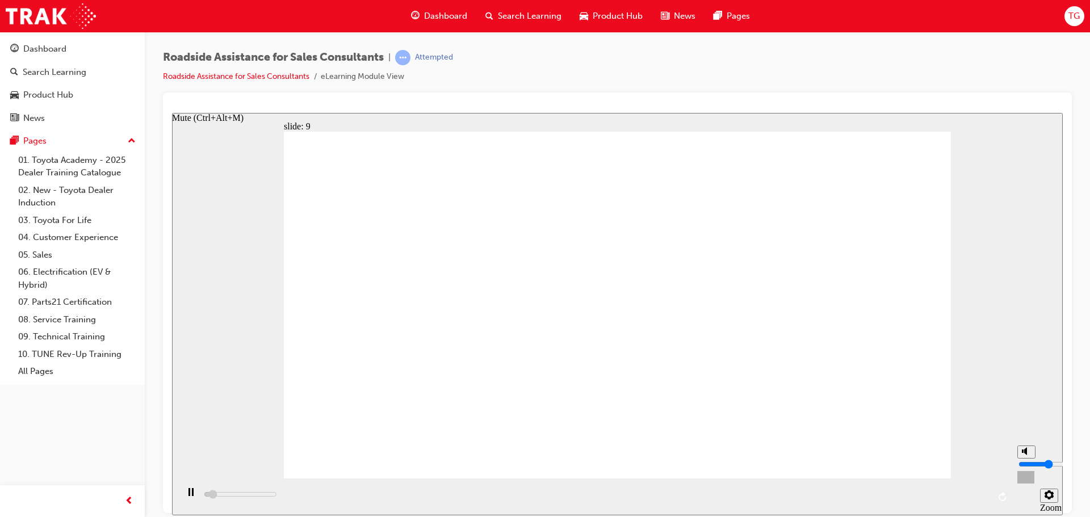
type input "7400"
type input "3"
type input "8700"
drag, startPoint x: 1028, startPoint y: 452, endPoint x: 1025, endPoint y: 467, distance: 15.1
type input "3"
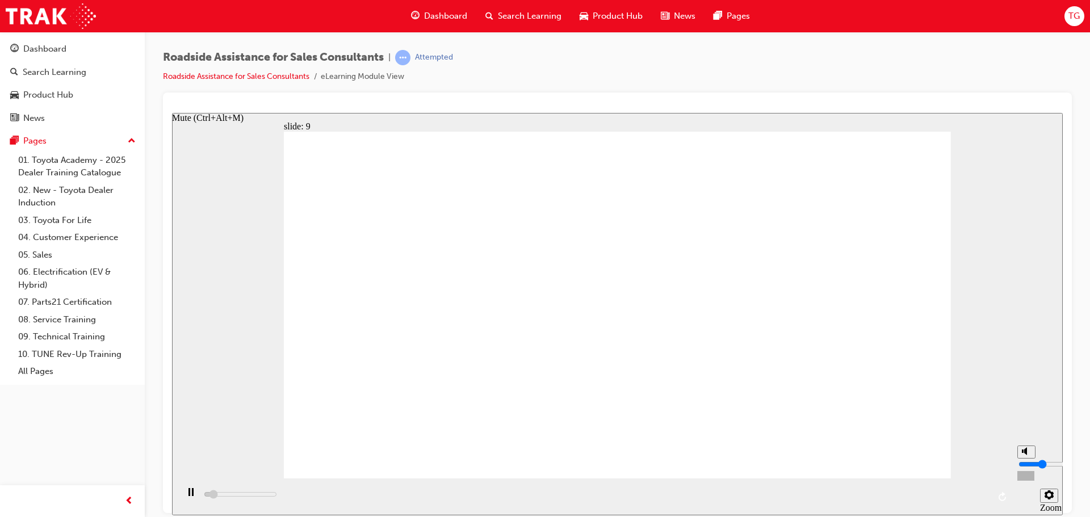
click at [1025, 467] on input "volume" at bounding box center [1055, 463] width 73 height 9
type input "13300"
type input "2"
type input "14200"
type input "2"
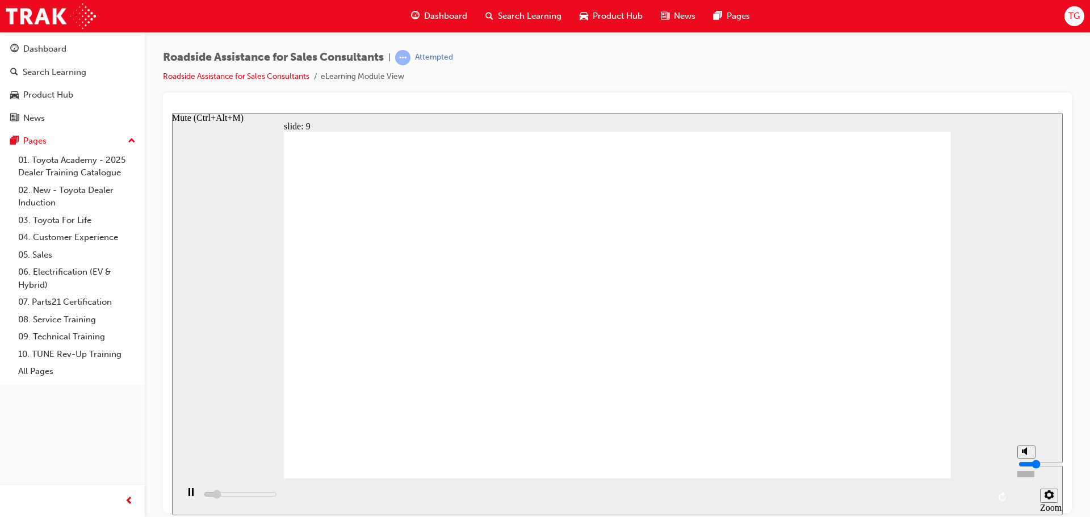
click at [1024, 468] on input "volume" at bounding box center [1055, 463] width 73 height 9
type input "23000"
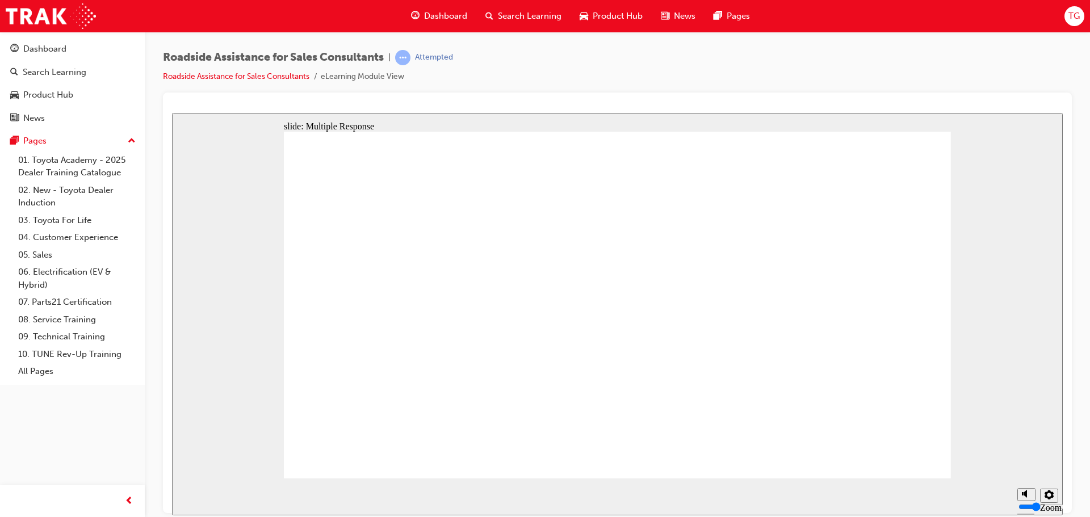
checkbox input "true"
drag, startPoint x: 387, startPoint y: 246, endPoint x: 378, endPoint y: 304, distance: 58.6
checkbox input "true"
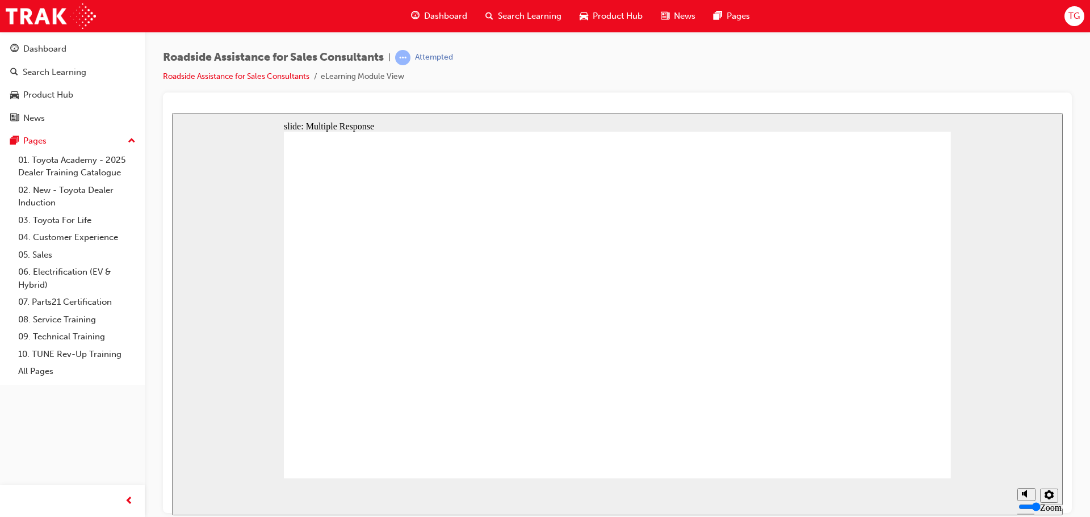
drag, startPoint x: 391, startPoint y: 296, endPoint x: 386, endPoint y: 349, distance: 53.0
checkbox input "true"
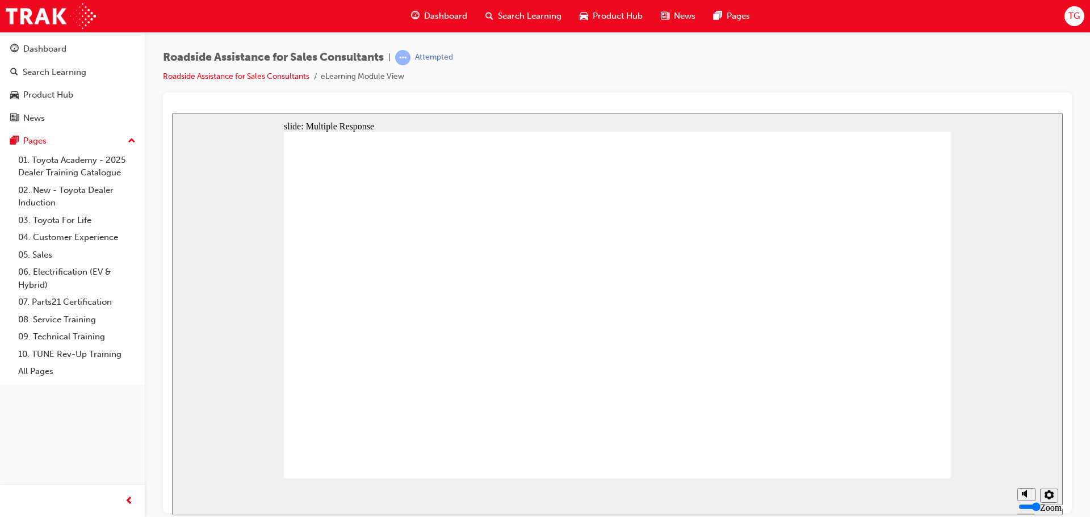
drag, startPoint x: 396, startPoint y: 276, endPoint x: 387, endPoint y: 303, distance: 27.5
checkbox input "true"
drag, startPoint x: 389, startPoint y: 346, endPoint x: 433, endPoint y: 366, distance: 48.3
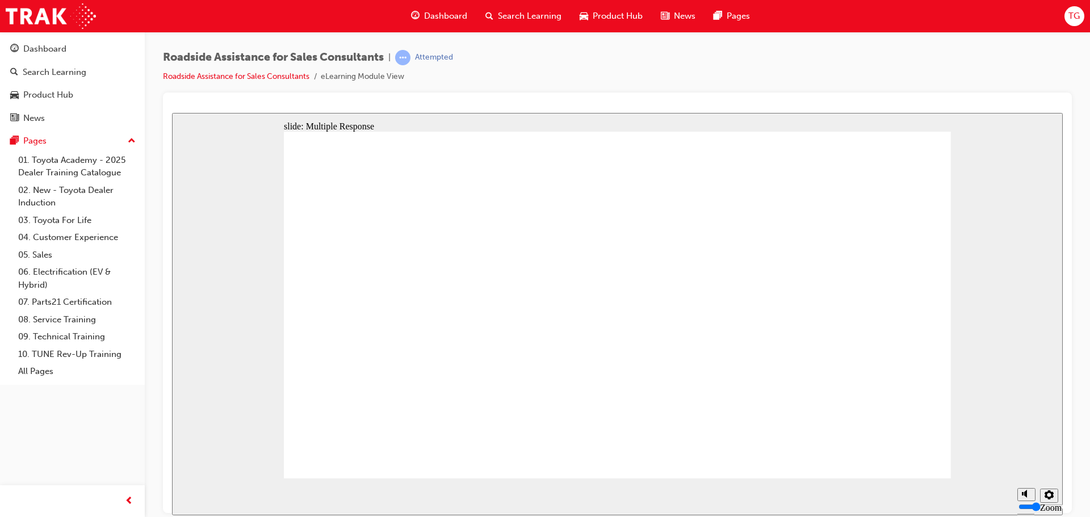
checkbox input "true"
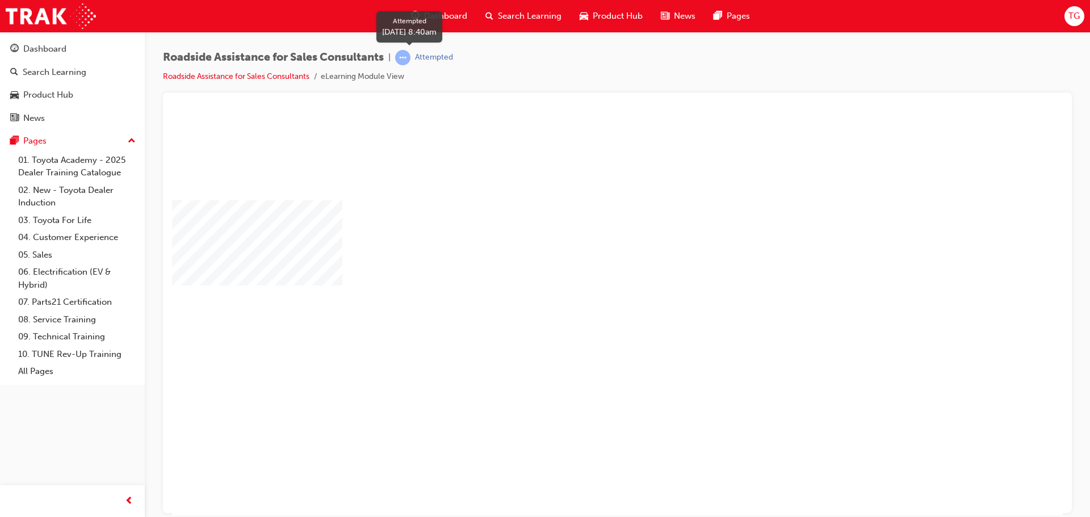
click at [431, 57] on div "Attempted" at bounding box center [434, 57] width 38 height 11
click at [573, 282] on body "TMCA - RSA for Sales Consultants_v1.0 You are offline. Trying to reconnect... M…" at bounding box center [617, 313] width 891 height 403
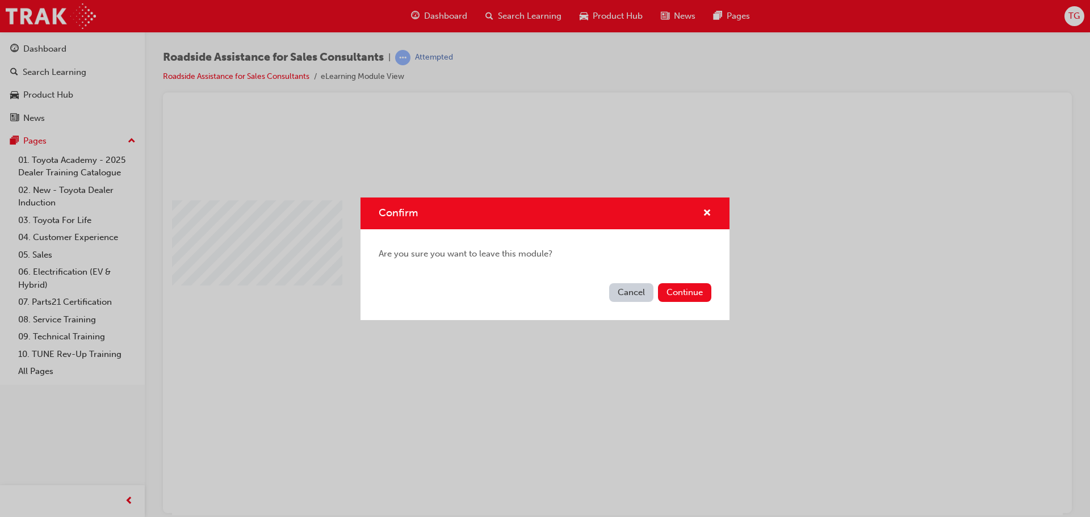
click at [630, 298] on button "Cancel" at bounding box center [631, 292] width 44 height 19
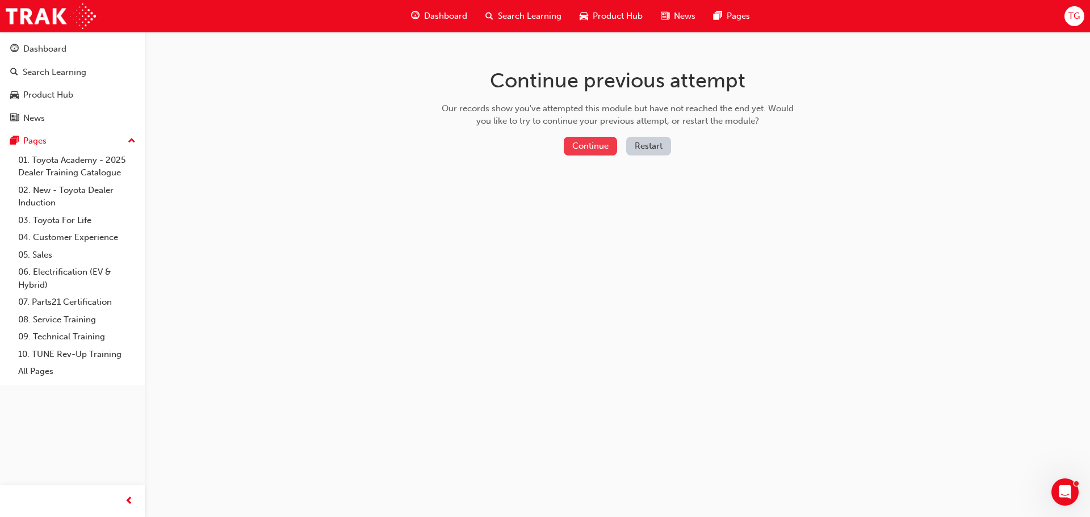
click at [593, 148] on button "Continue" at bounding box center [590, 146] width 53 height 19
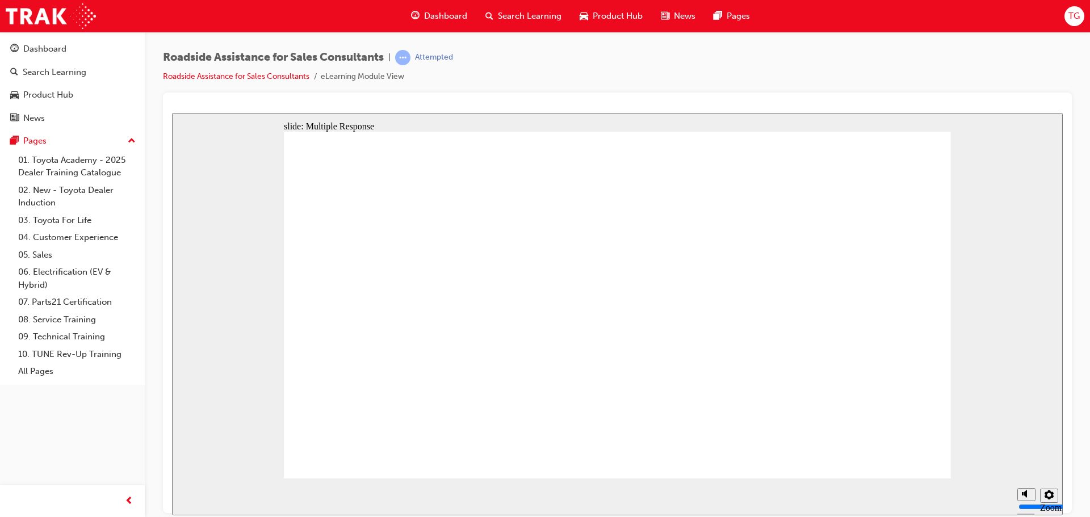
checkbox input "true"
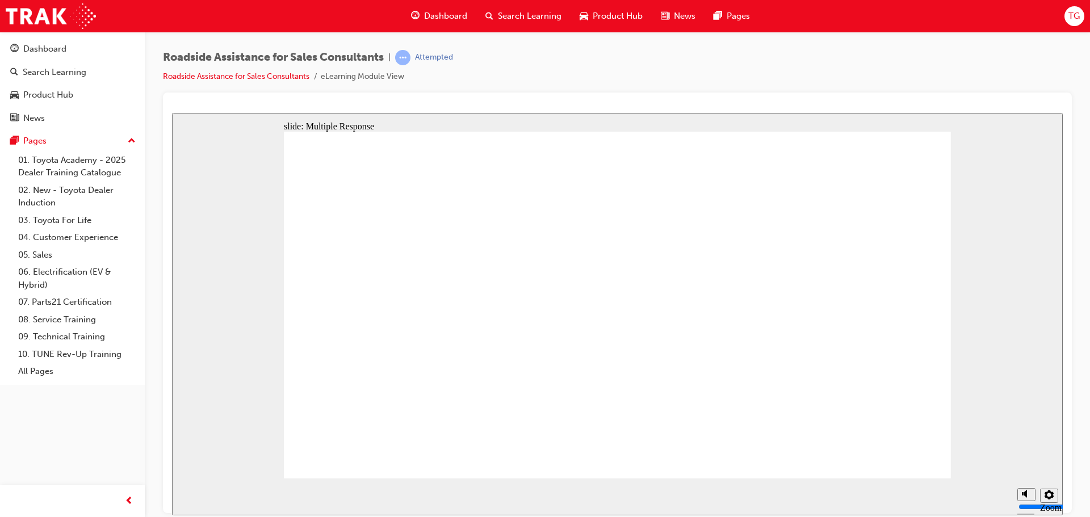
checkbox input "true"
drag, startPoint x: 395, startPoint y: 229, endPoint x: 392, endPoint y: 317, distance: 87.5
checkbox input "false"
drag, startPoint x: 392, startPoint y: 330, endPoint x: 399, endPoint y: 274, distance: 56.6
checkbox input "false"
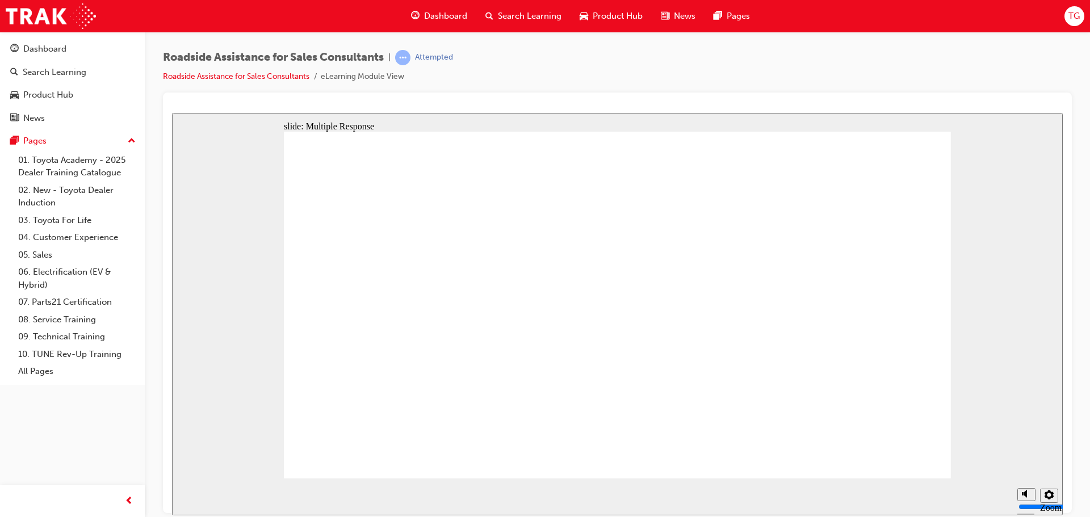
checkbox input "true"
drag, startPoint x: 393, startPoint y: 276, endPoint x: 391, endPoint y: 300, distance: 23.4
checkbox input "true"
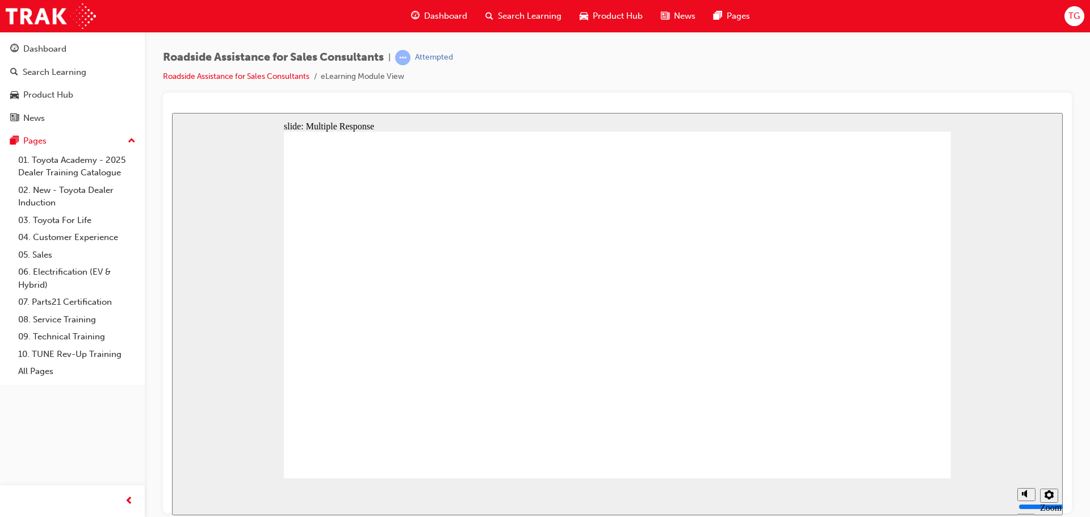
checkbox input "true"
checkbox input "false"
checkbox input "true"
drag, startPoint x: 864, startPoint y: 407, endPoint x: 865, endPoint y: 420, distance: 13.1
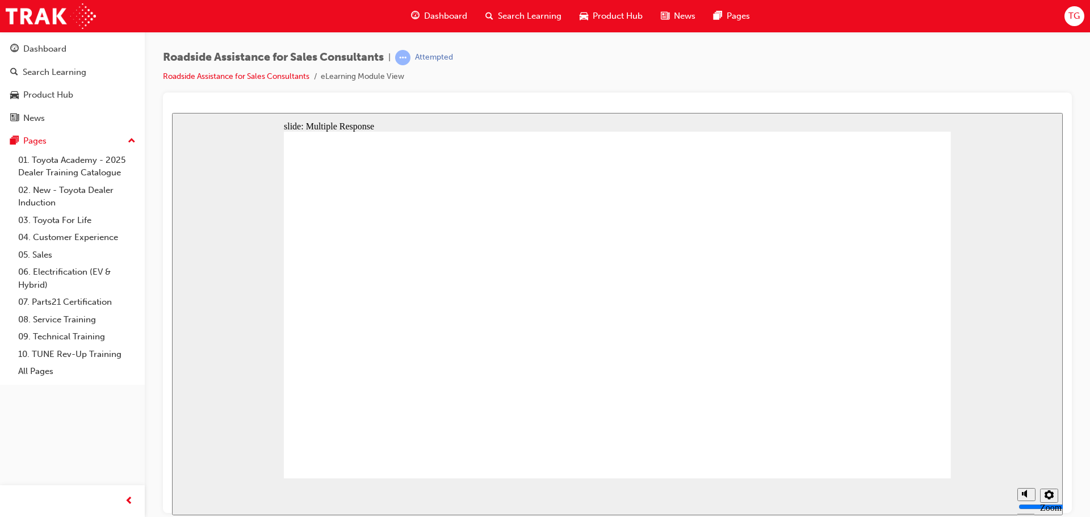
checkbox input "true"
drag, startPoint x: 391, startPoint y: 243, endPoint x: 385, endPoint y: 312, distance: 69.0
checkbox input "true"
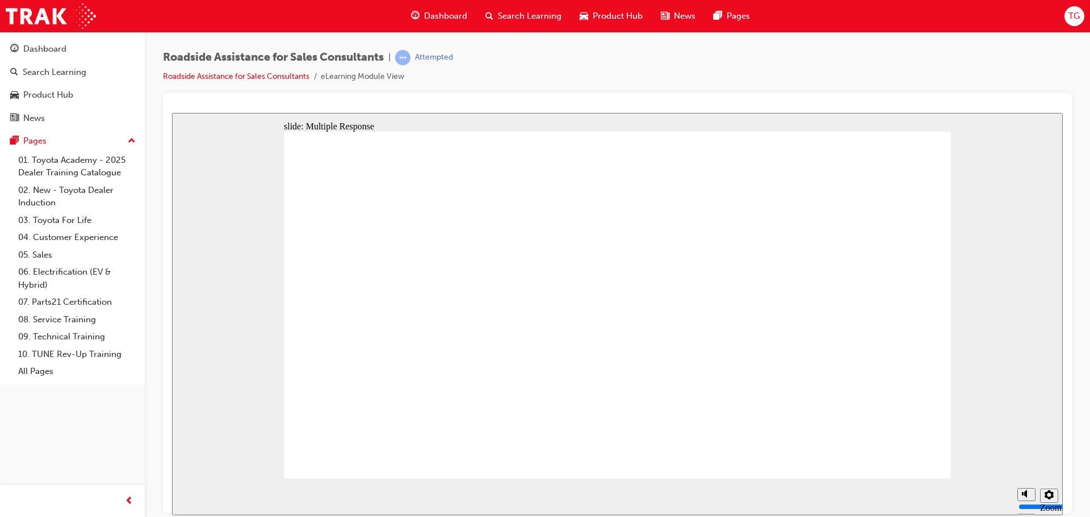
checkbox input "true"
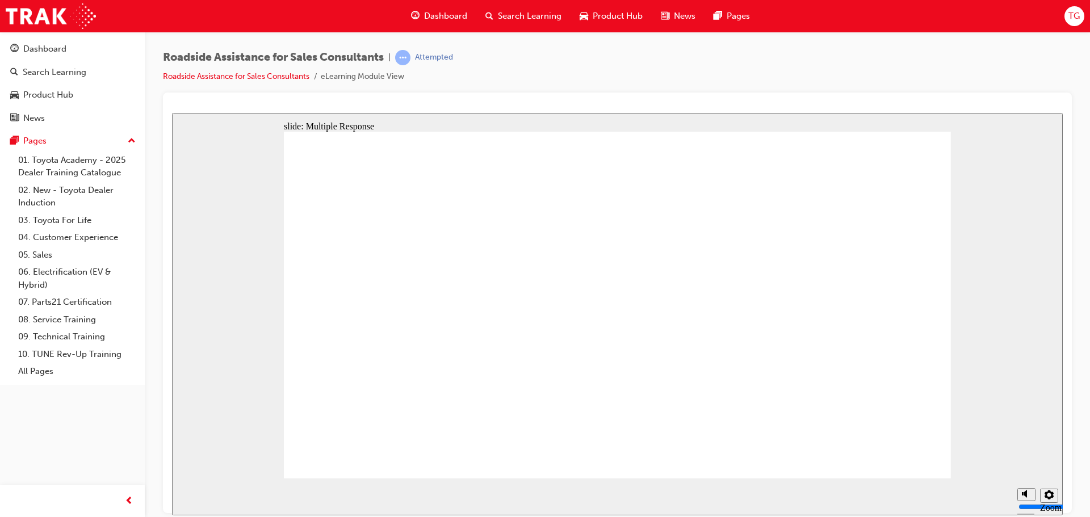
checkbox input "true"
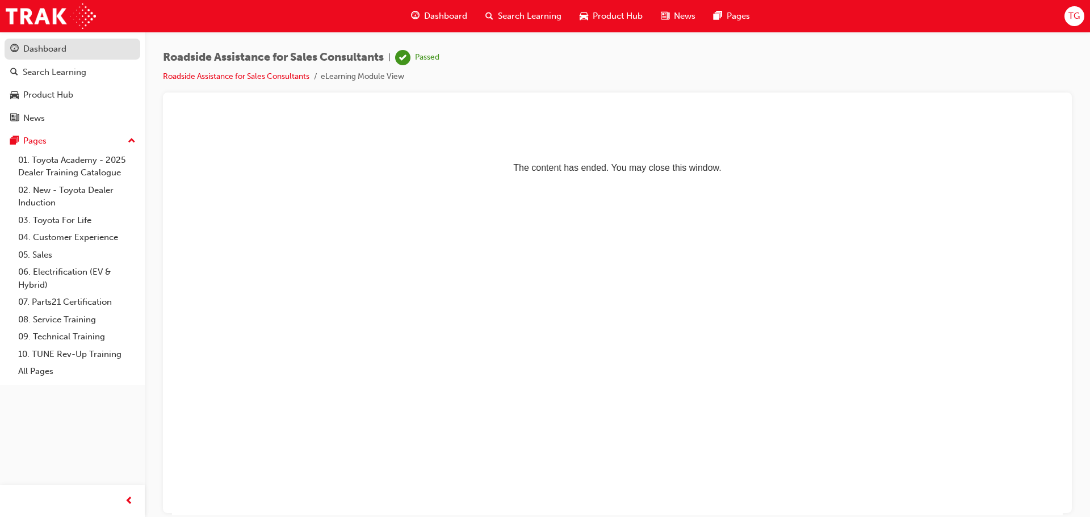
click at [39, 47] on div "Dashboard" at bounding box center [44, 49] width 43 height 13
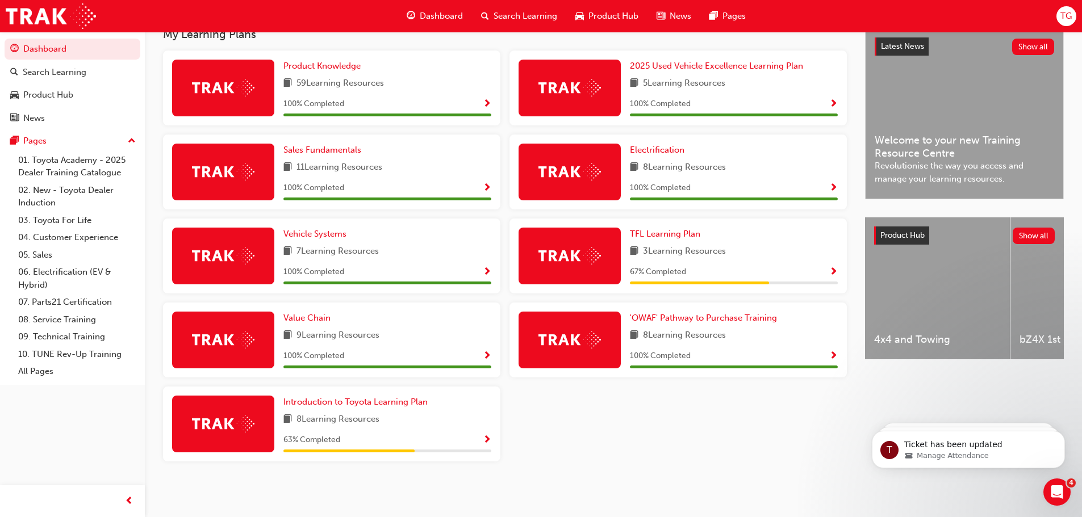
scroll to position [266, 0]
click at [670, 234] on span "TFL Learning Plan" at bounding box center [665, 234] width 70 height 10
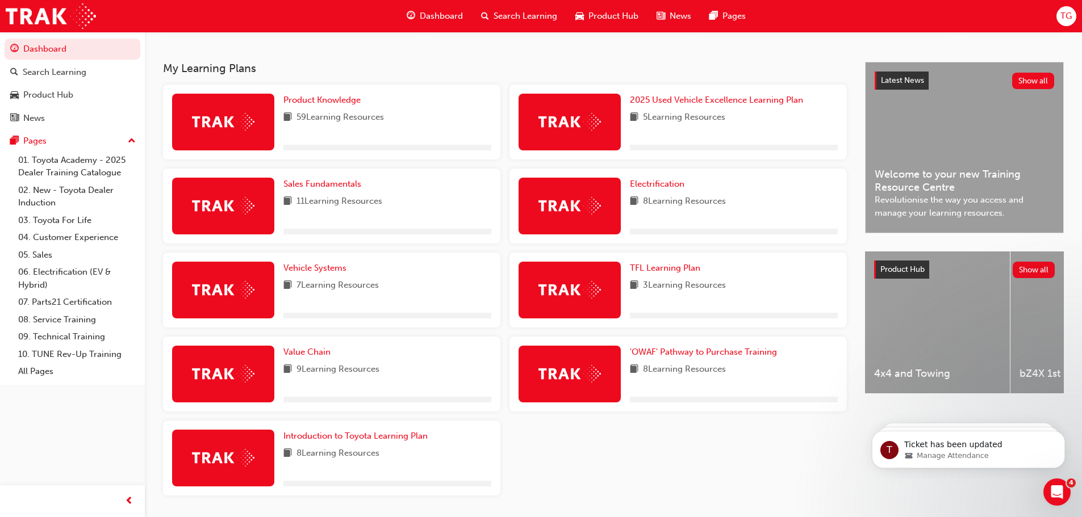
scroll to position [266, 0]
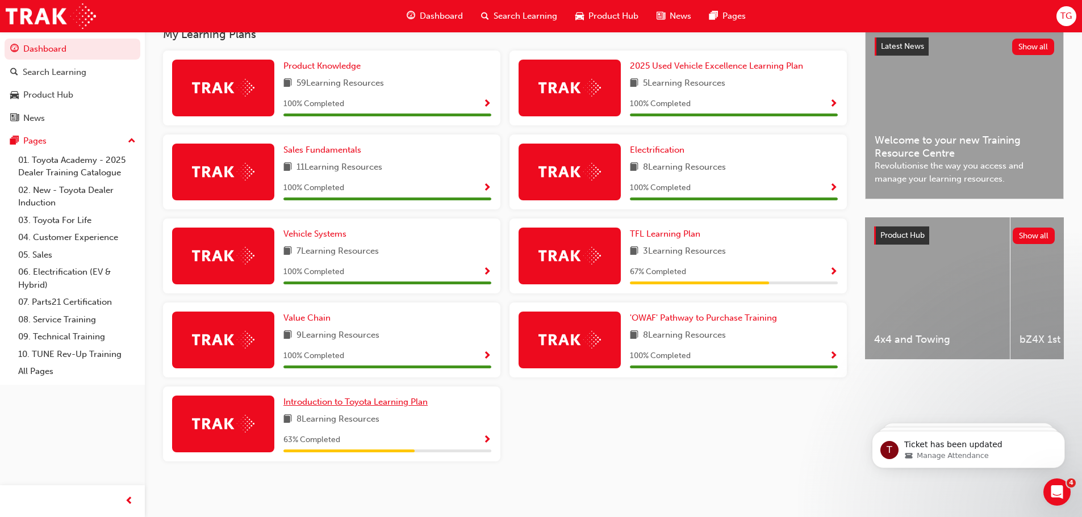
click at [325, 402] on span "Introduction to Toyota Learning Plan" at bounding box center [355, 402] width 144 height 10
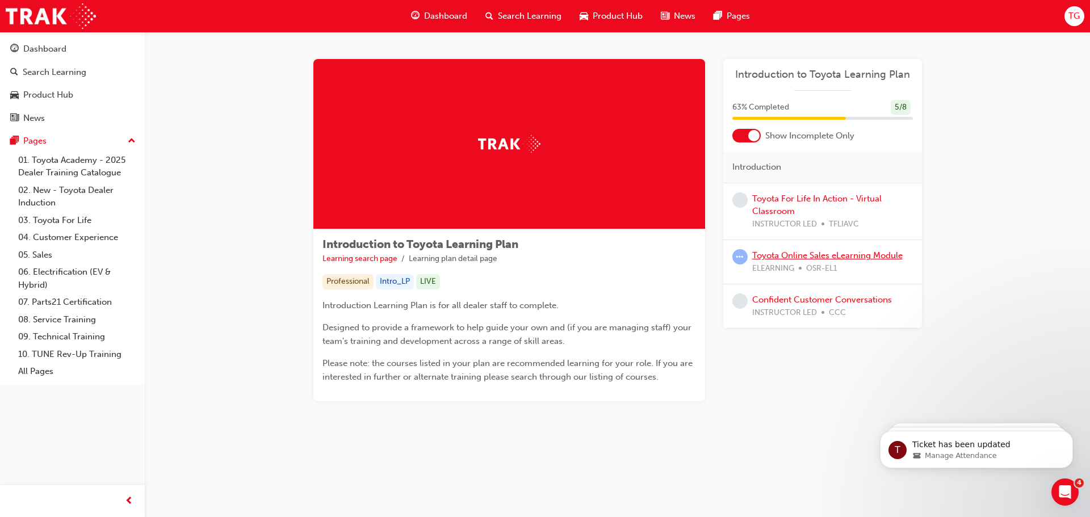
click at [777, 257] on link "Toyota Online Sales eLearning Module" at bounding box center [827, 255] width 150 height 10
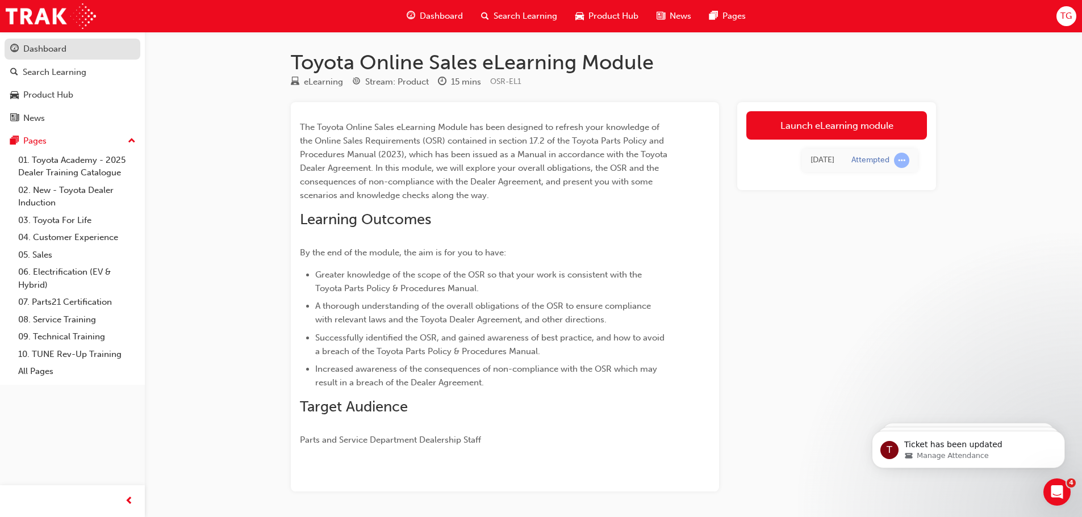
click at [54, 48] on div "Dashboard" at bounding box center [44, 49] width 43 height 13
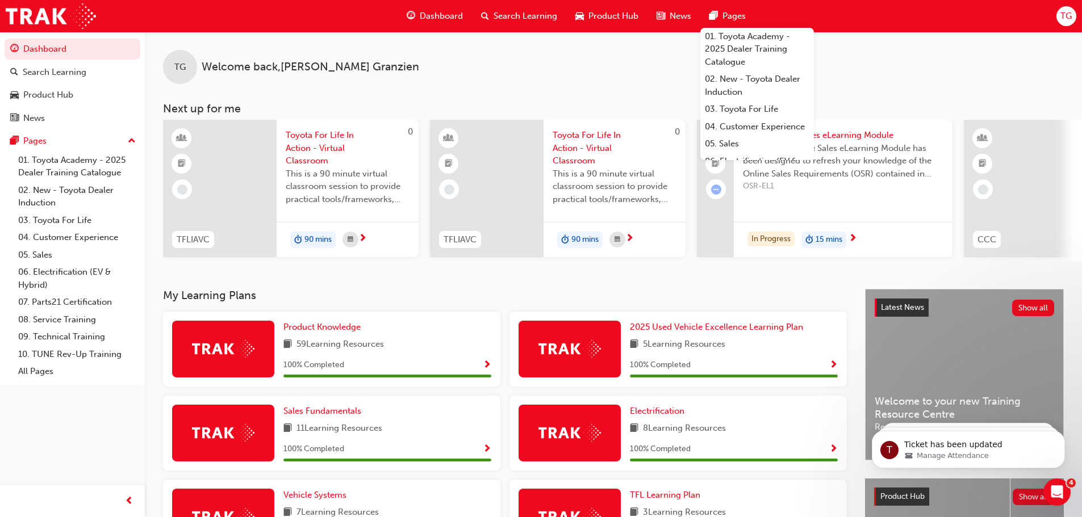
click at [1065, 16] on span "TG" at bounding box center [1065, 16] width 11 height 13
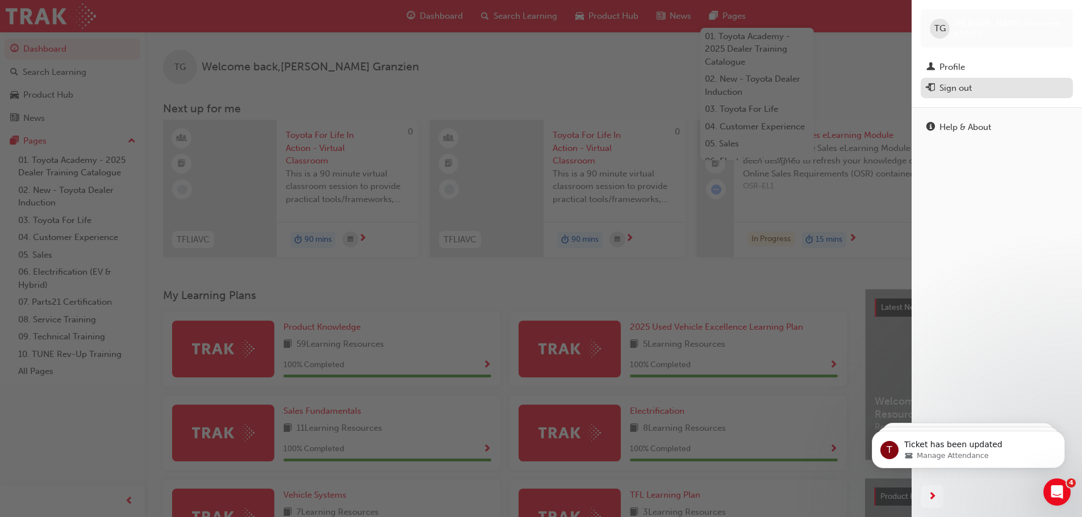
click at [955, 92] on div "Sign out" at bounding box center [955, 88] width 32 height 13
